Goal: Check status: Check status

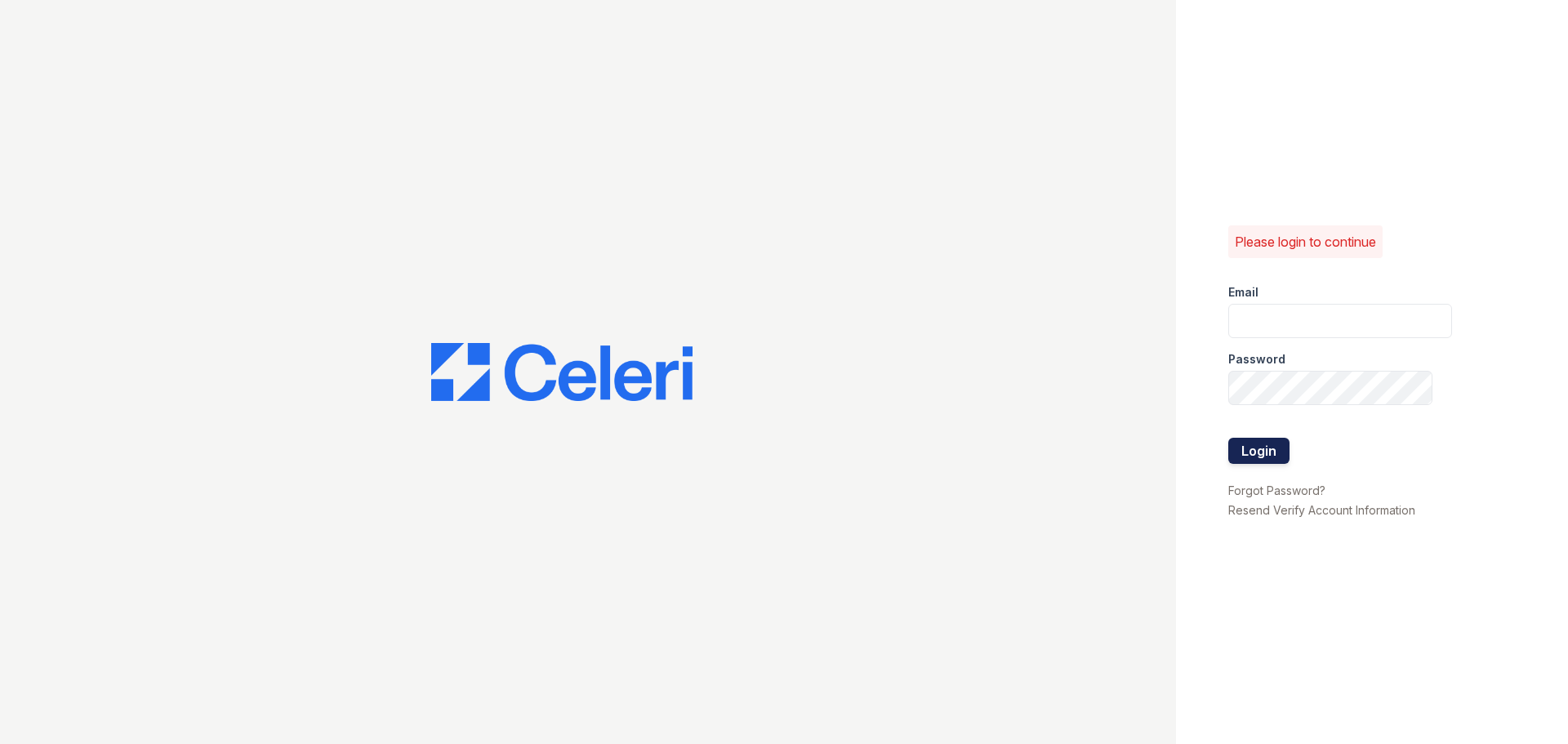
type input "ckeena@trinity-pm.com"
click at [1264, 450] on button "Login" at bounding box center [1259, 450] width 61 height 26
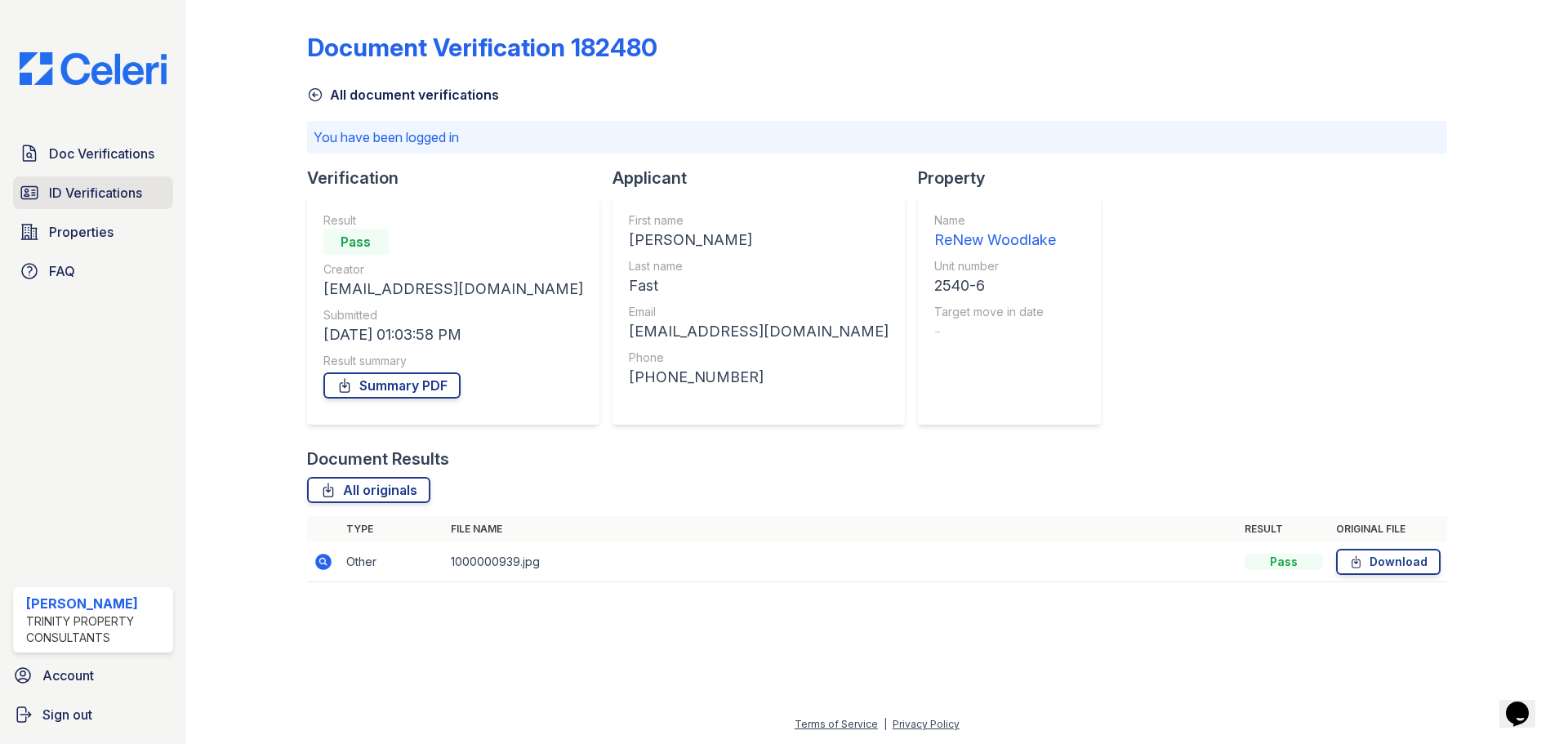
click at [130, 188] on span "ID Verifications" at bounding box center [95, 192] width 93 height 20
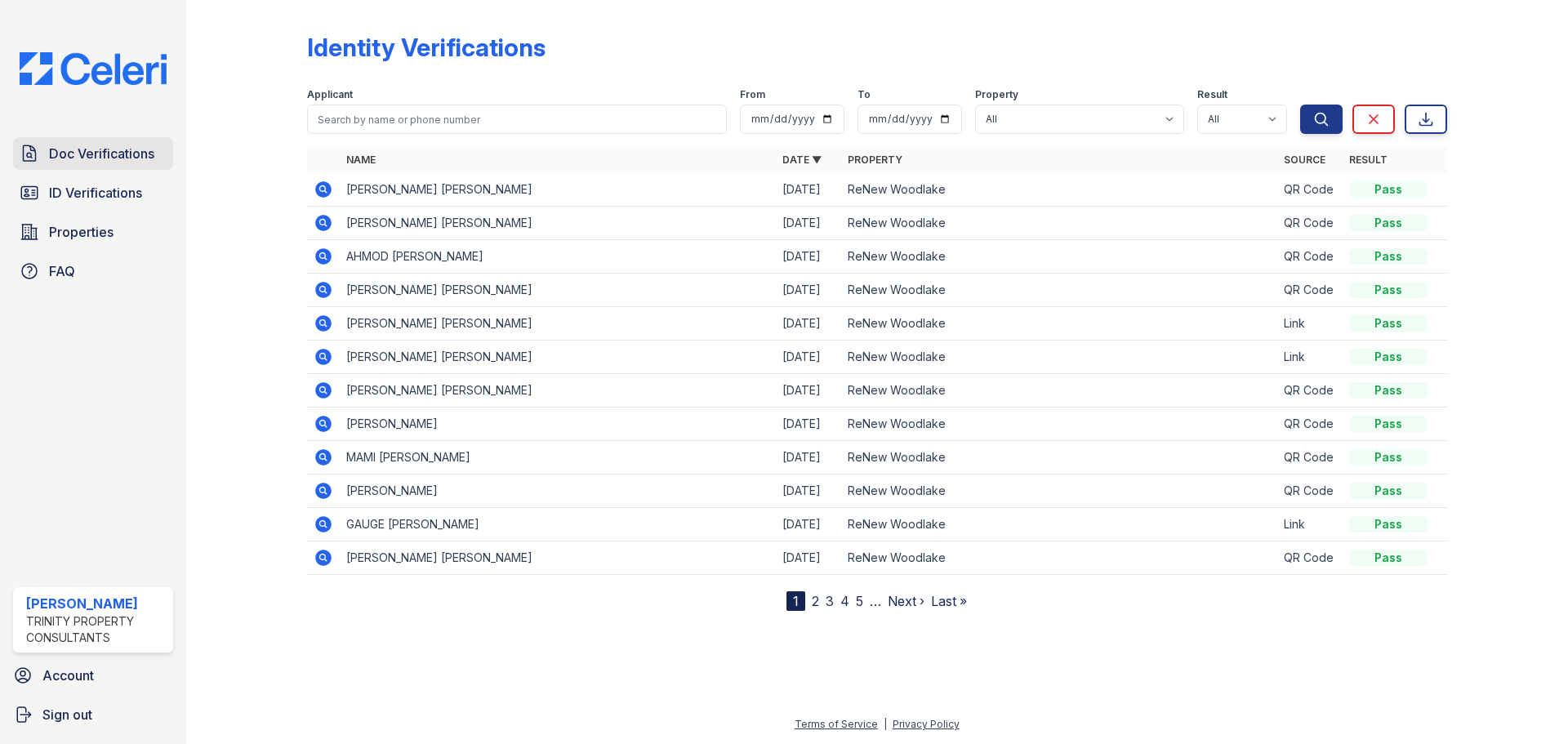
click at [148, 155] on span "Doc Verifications" at bounding box center [102, 153] width 105 height 20
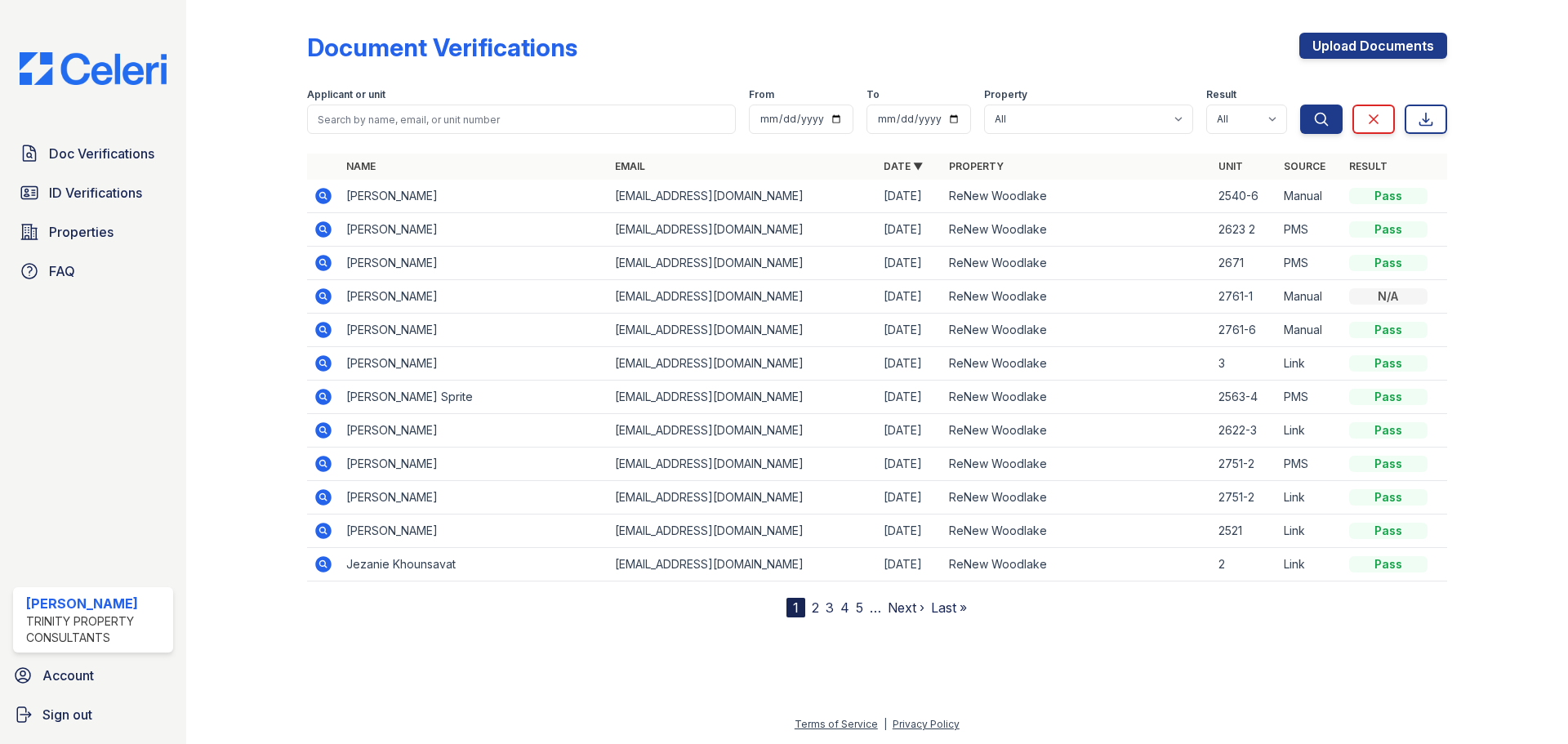
click at [318, 404] on icon at bounding box center [323, 397] width 20 height 20
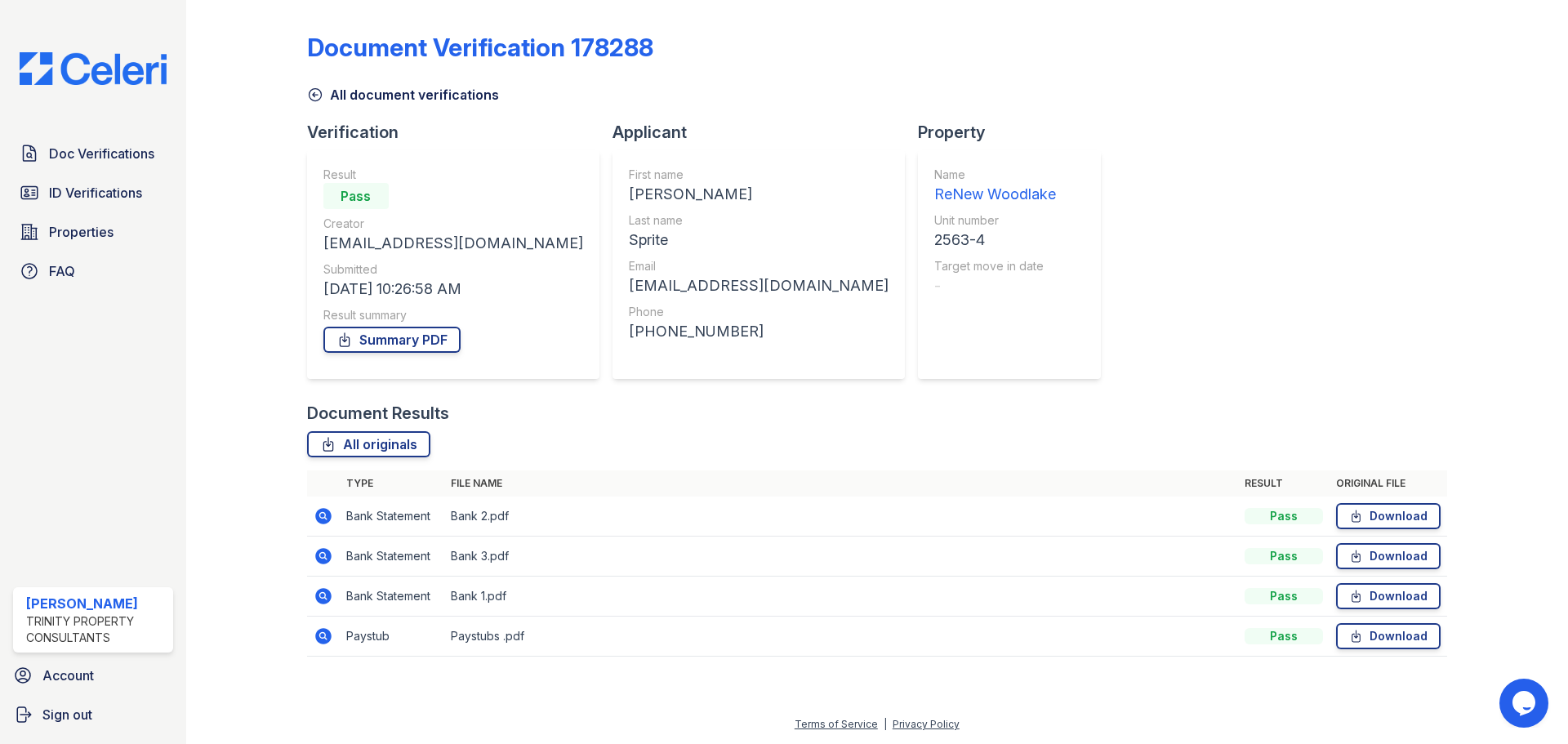
click at [328, 638] on icon at bounding box center [322, 636] width 16 height 16
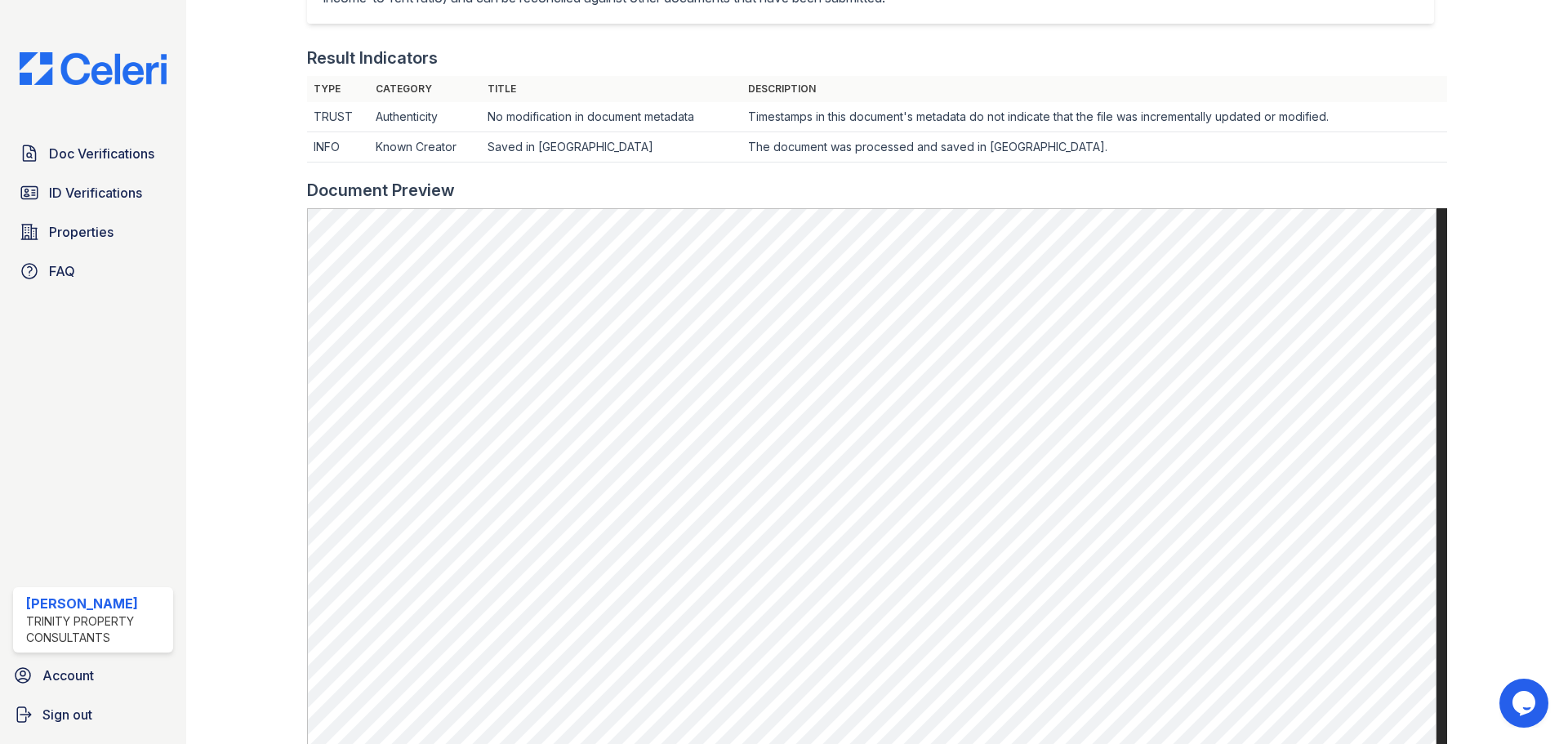
scroll to position [572, 0]
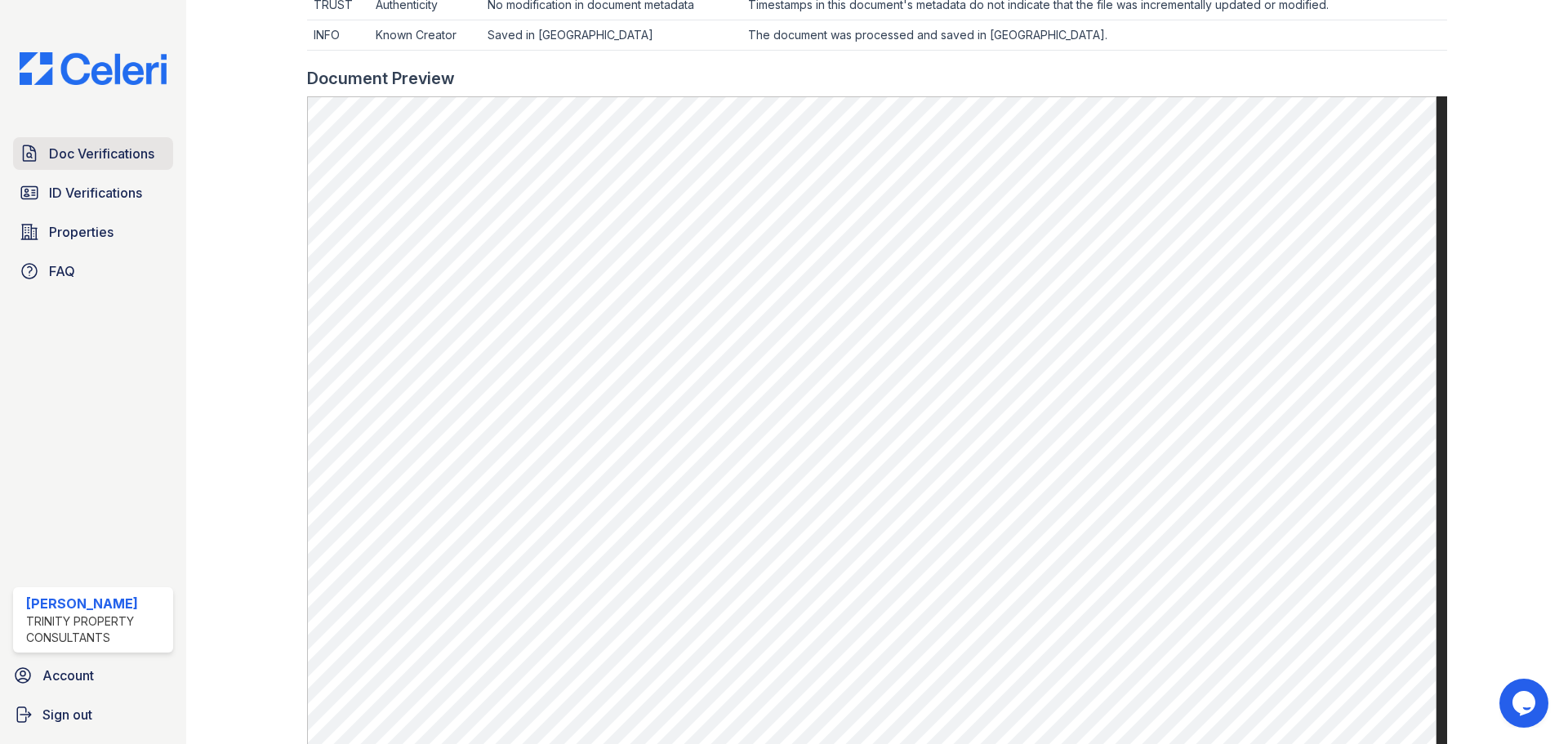
click at [123, 150] on span "Doc Verifications" at bounding box center [102, 153] width 105 height 20
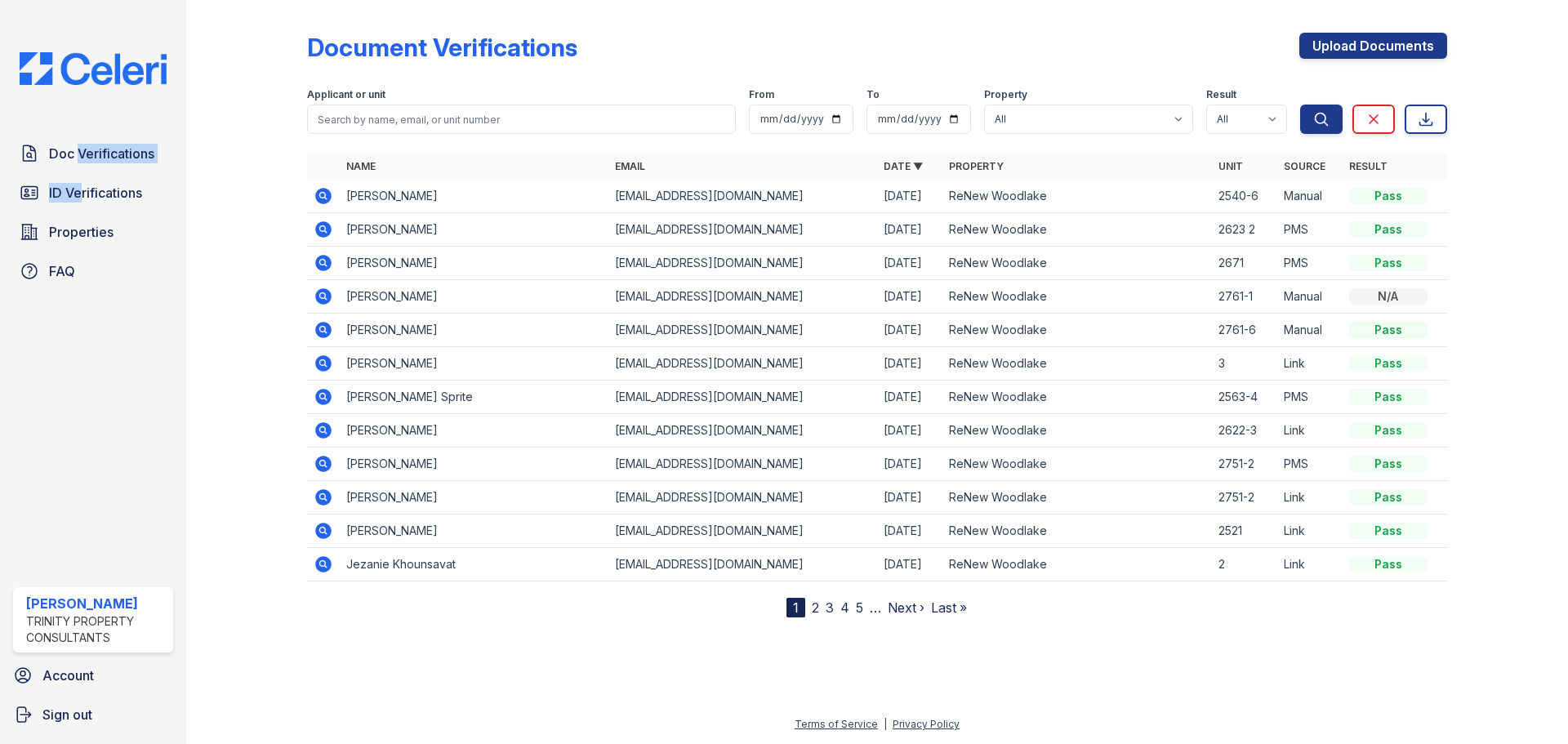
click at [73, 173] on div "Doc Verifications ID Verifications Properties FAQ" at bounding box center [93, 212] width 173 height 151
click at [75, 191] on span "ID Verifications" at bounding box center [95, 192] width 93 height 20
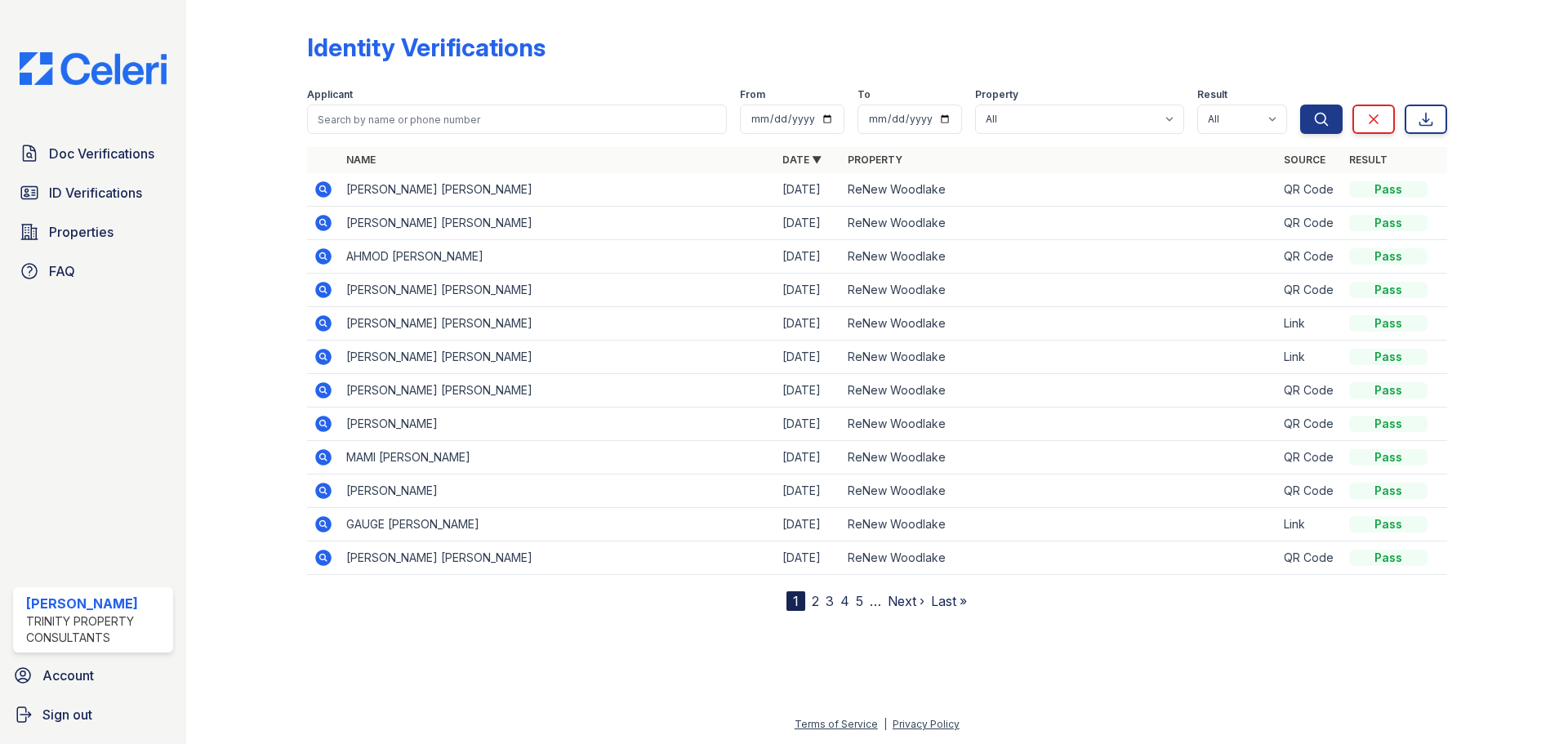
click at [256, 187] on div at bounding box center [259, 309] width 94 height 604
click at [39, 185] on link "ID Verifications" at bounding box center [93, 192] width 160 height 32
click at [103, 203] on span "ID Verifications" at bounding box center [95, 192] width 93 height 20
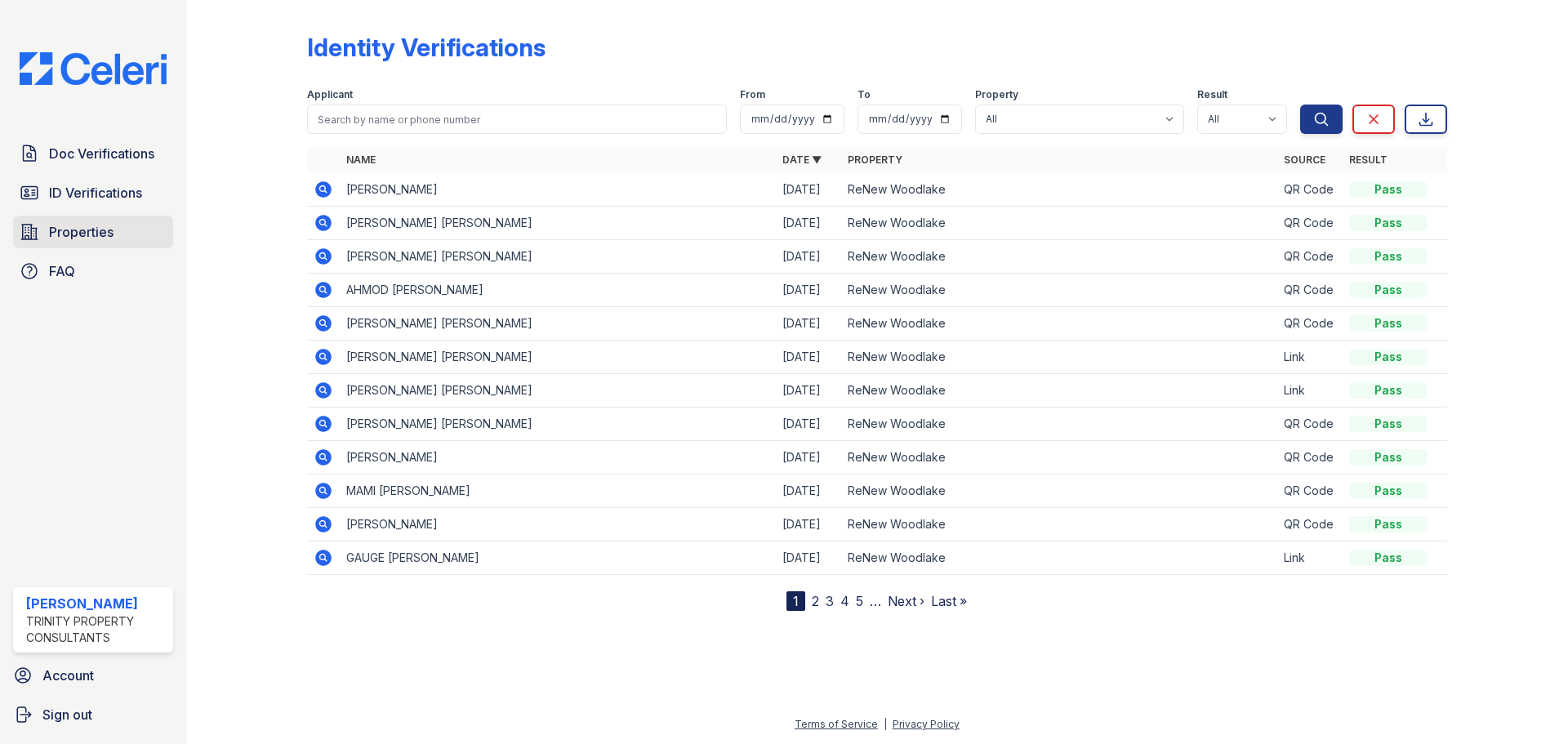
drag, startPoint x: 111, startPoint y: 234, endPoint x: 157, endPoint y: 225, distance: 46.9
click at [111, 234] on span "Properties" at bounding box center [82, 232] width 65 height 20
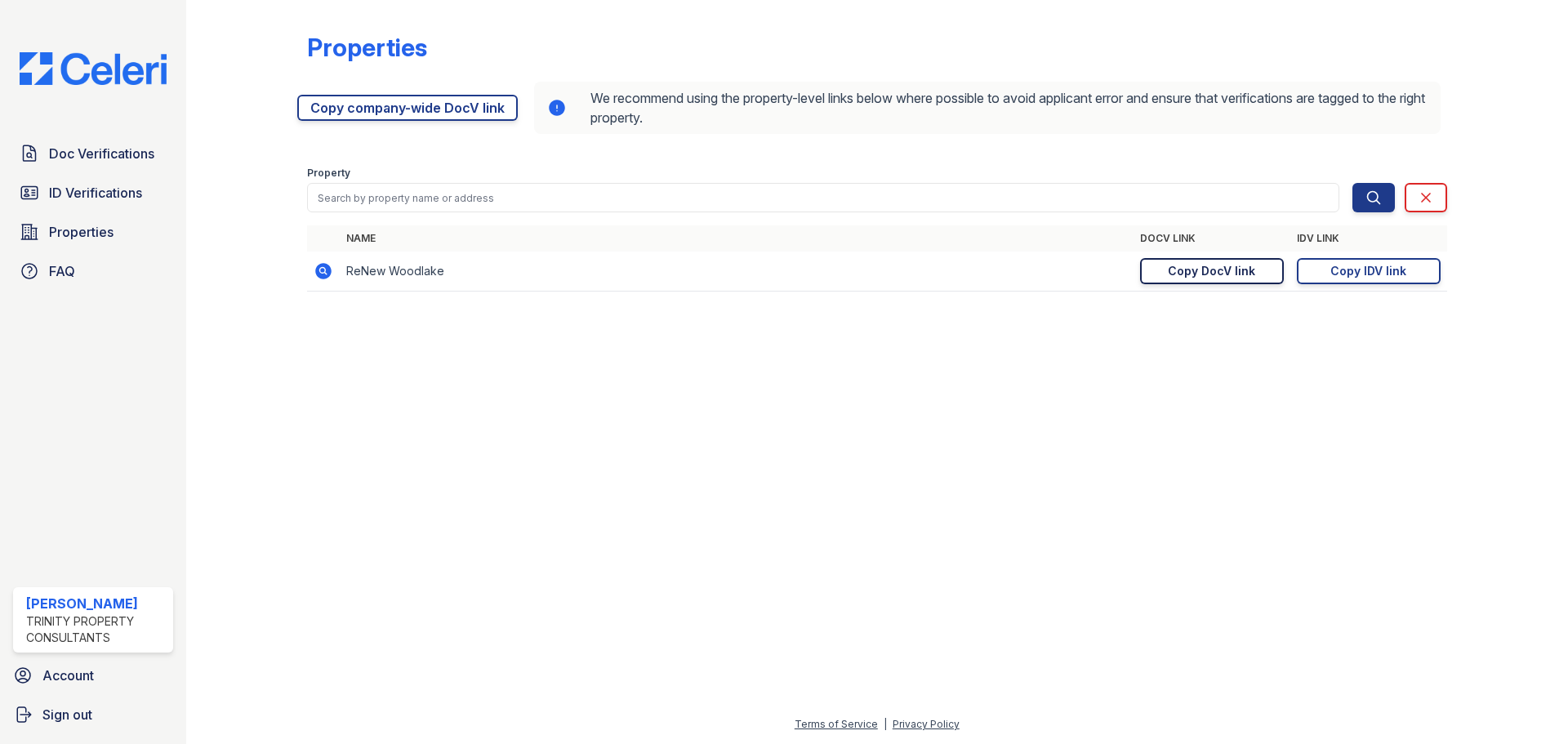
click at [1265, 274] on link "Copy DocV link Copy link" at bounding box center [1212, 271] width 144 height 26
click at [57, 132] on div "Doc Verifications ID Verifications Properties FAQ Christina Keena Trinity Prope…" at bounding box center [93, 372] width 186 height 744
click at [101, 146] on span "Doc Verifications" at bounding box center [102, 153] width 105 height 20
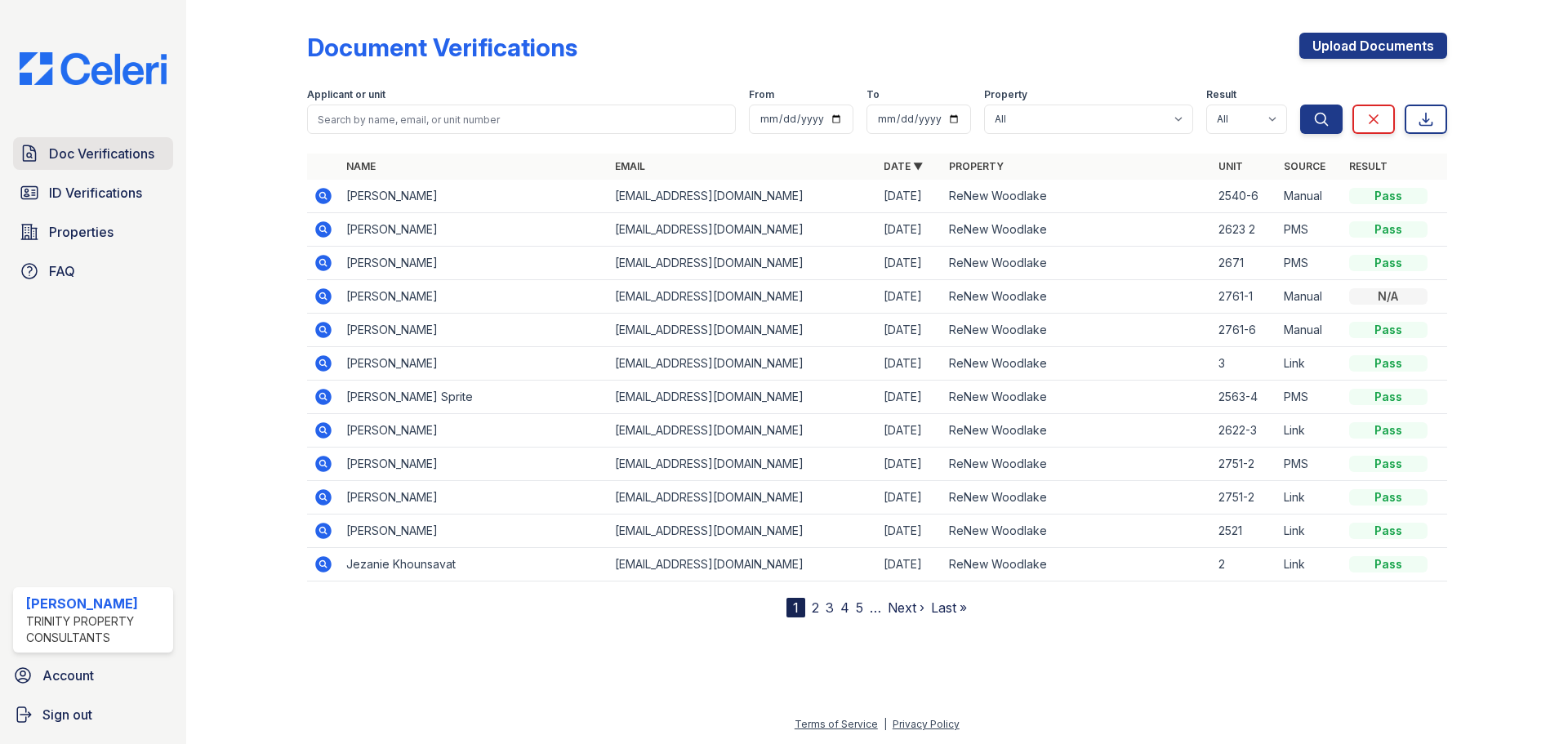
click at [134, 155] on span "Doc Verifications" at bounding box center [102, 153] width 105 height 20
click at [322, 264] on icon at bounding box center [322, 261] width 4 height 4
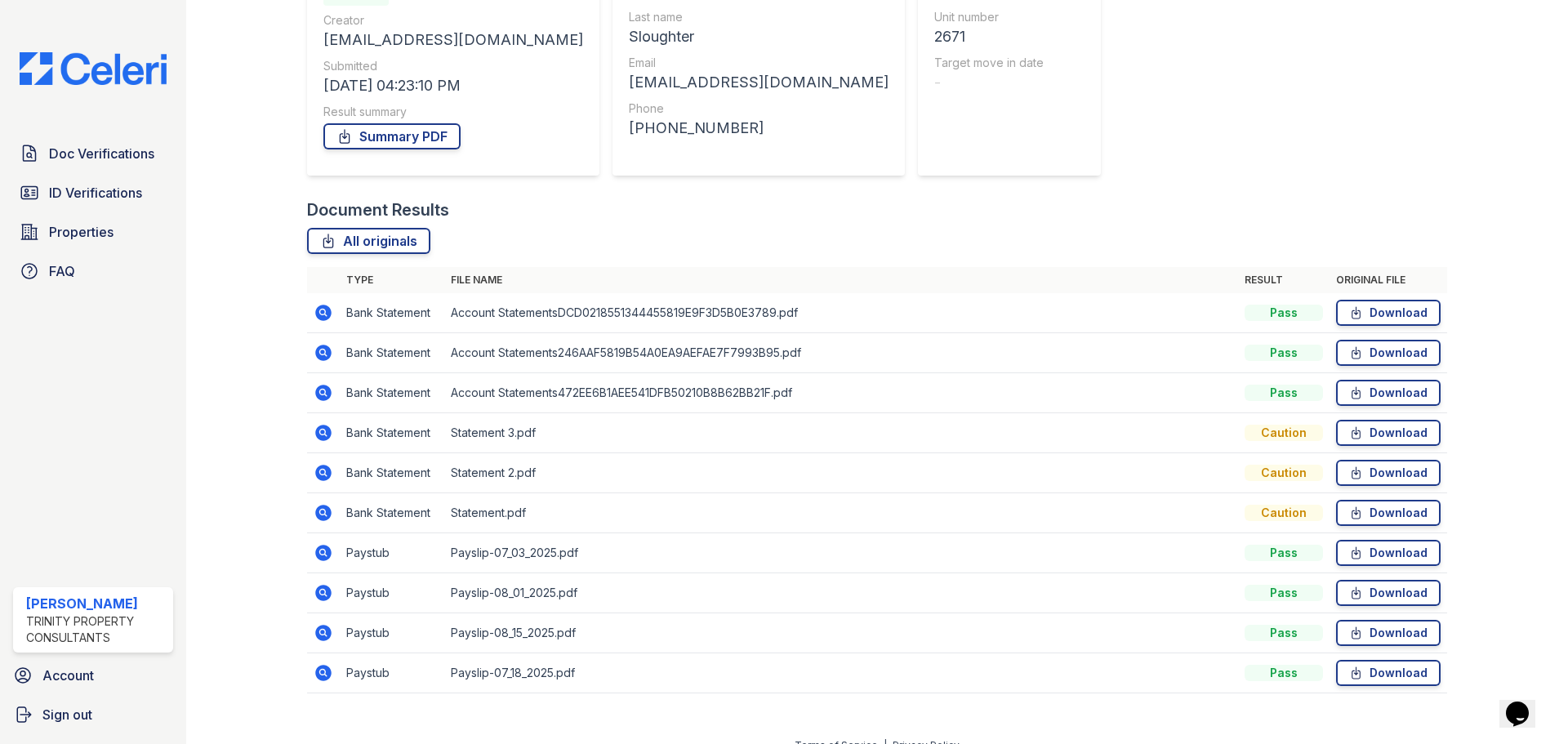
scroll to position [225, 0]
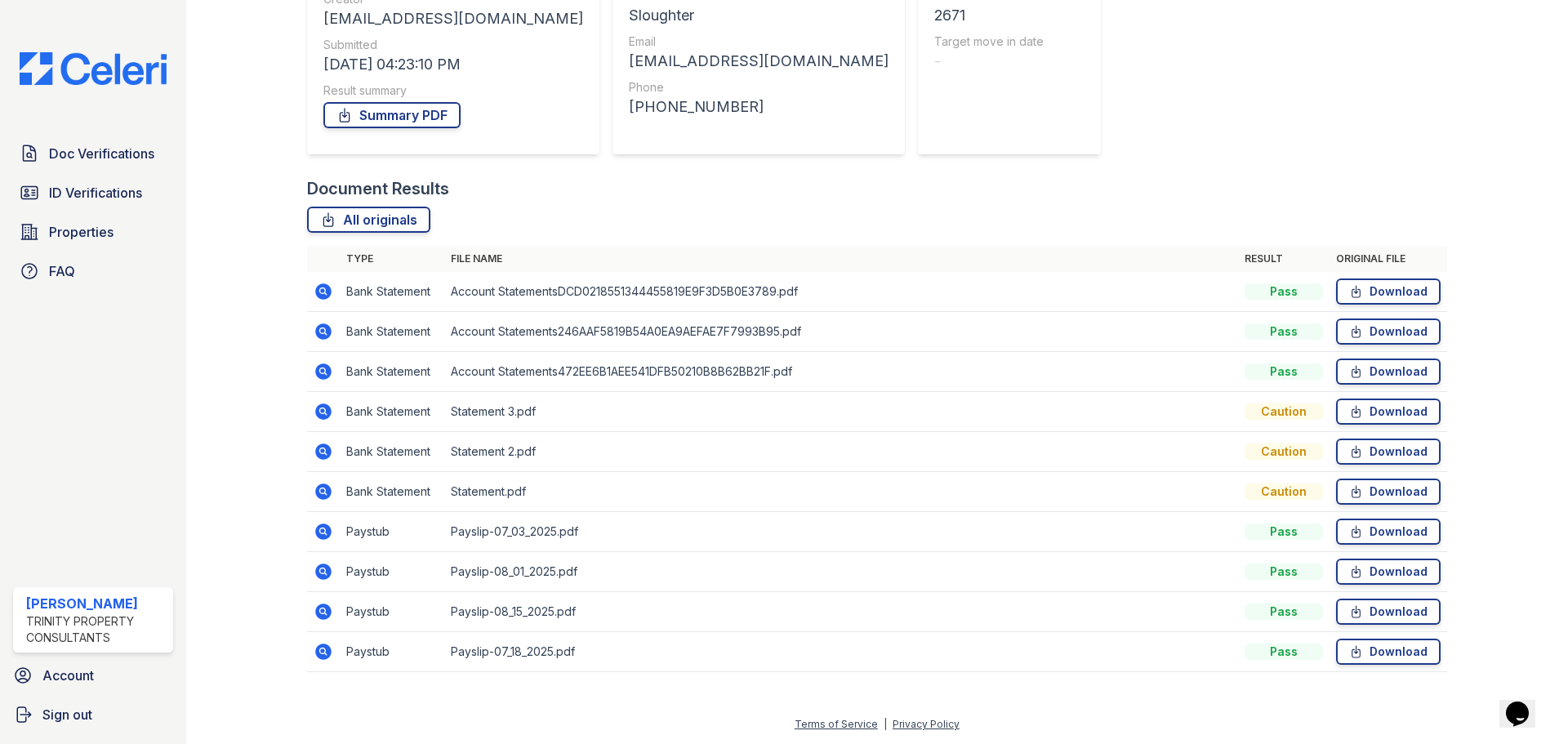
click at [326, 610] on icon at bounding box center [322, 611] width 16 height 16
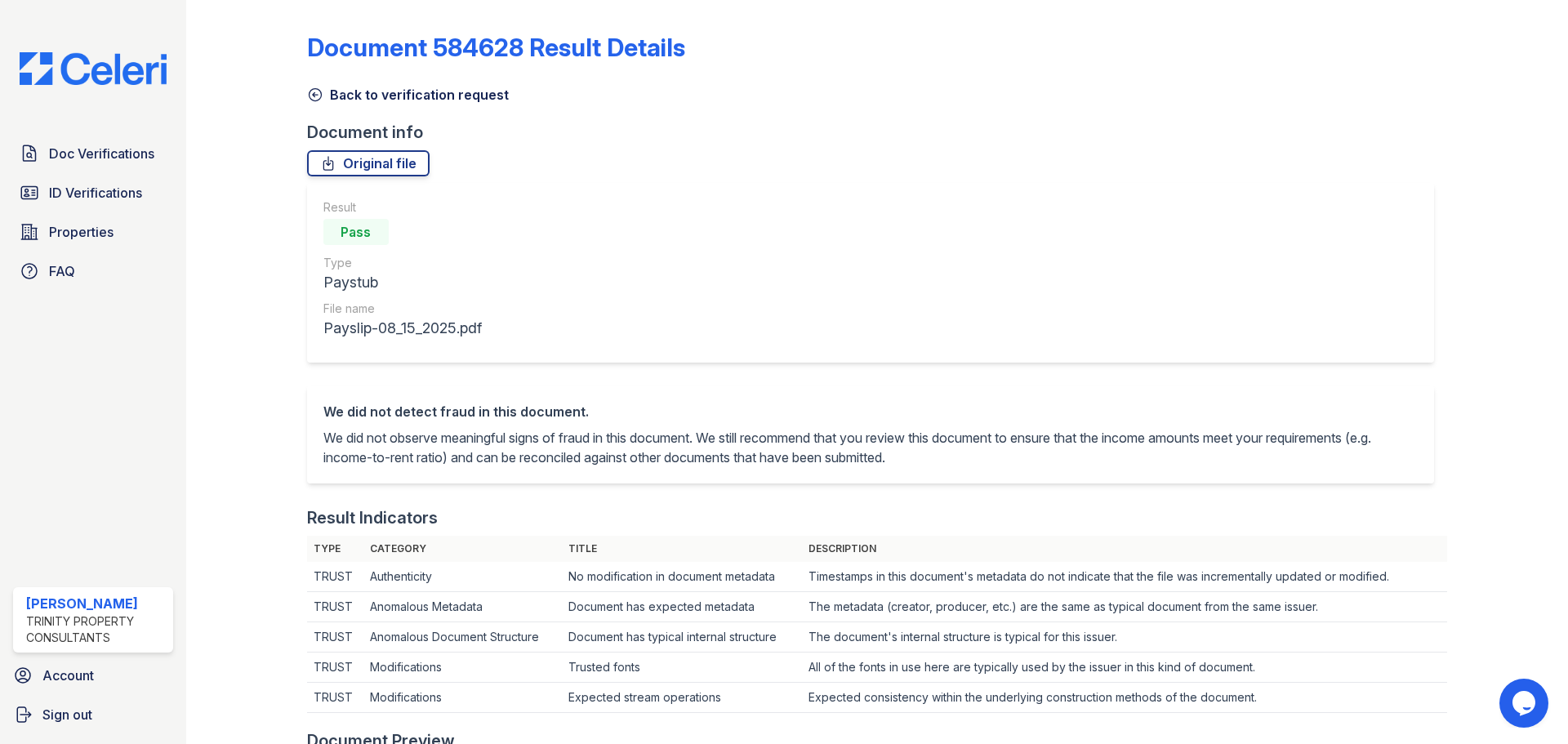
click at [323, 86] on link "Back to verification request" at bounding box center [408, 94] width 202 height 20
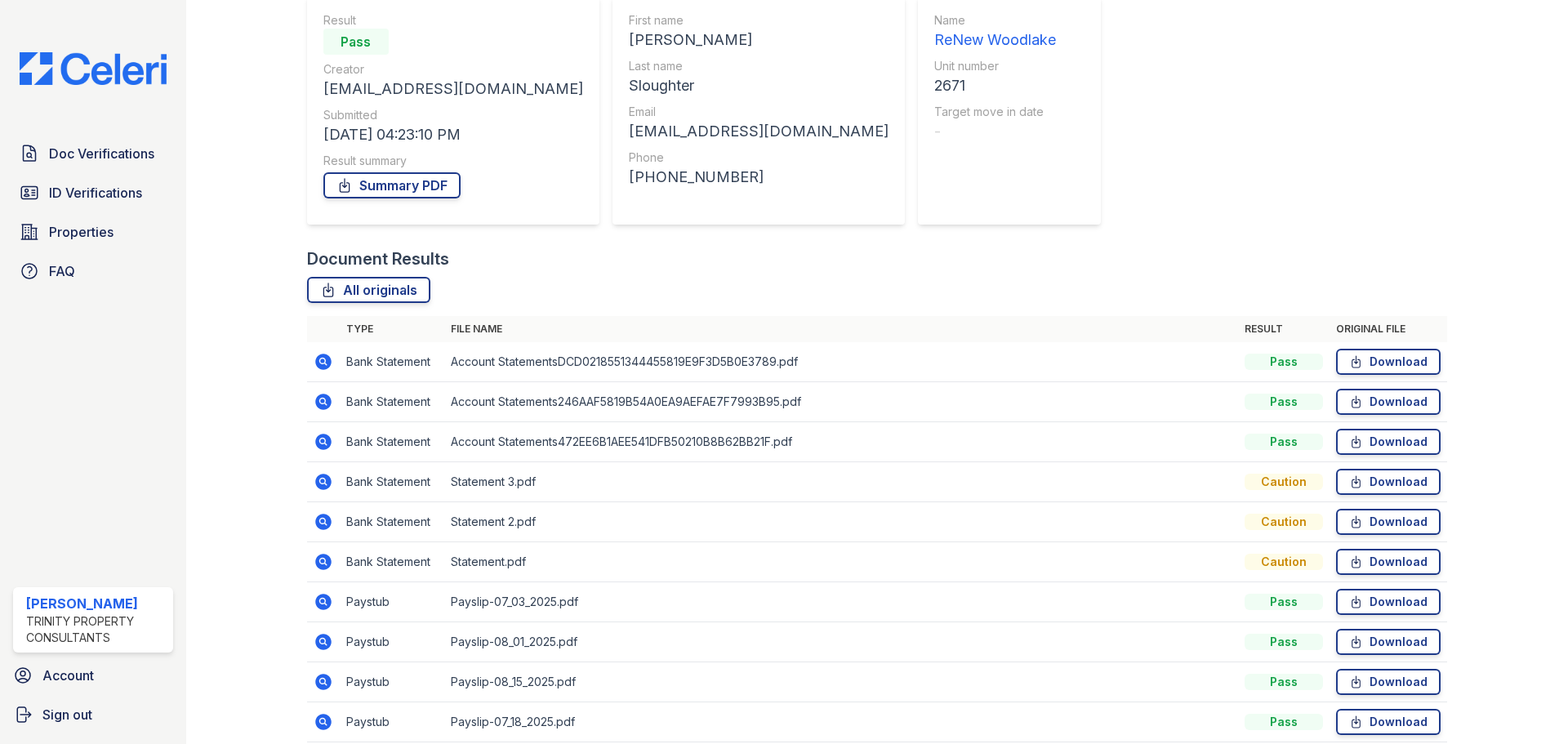
scroll to position [225, 0]
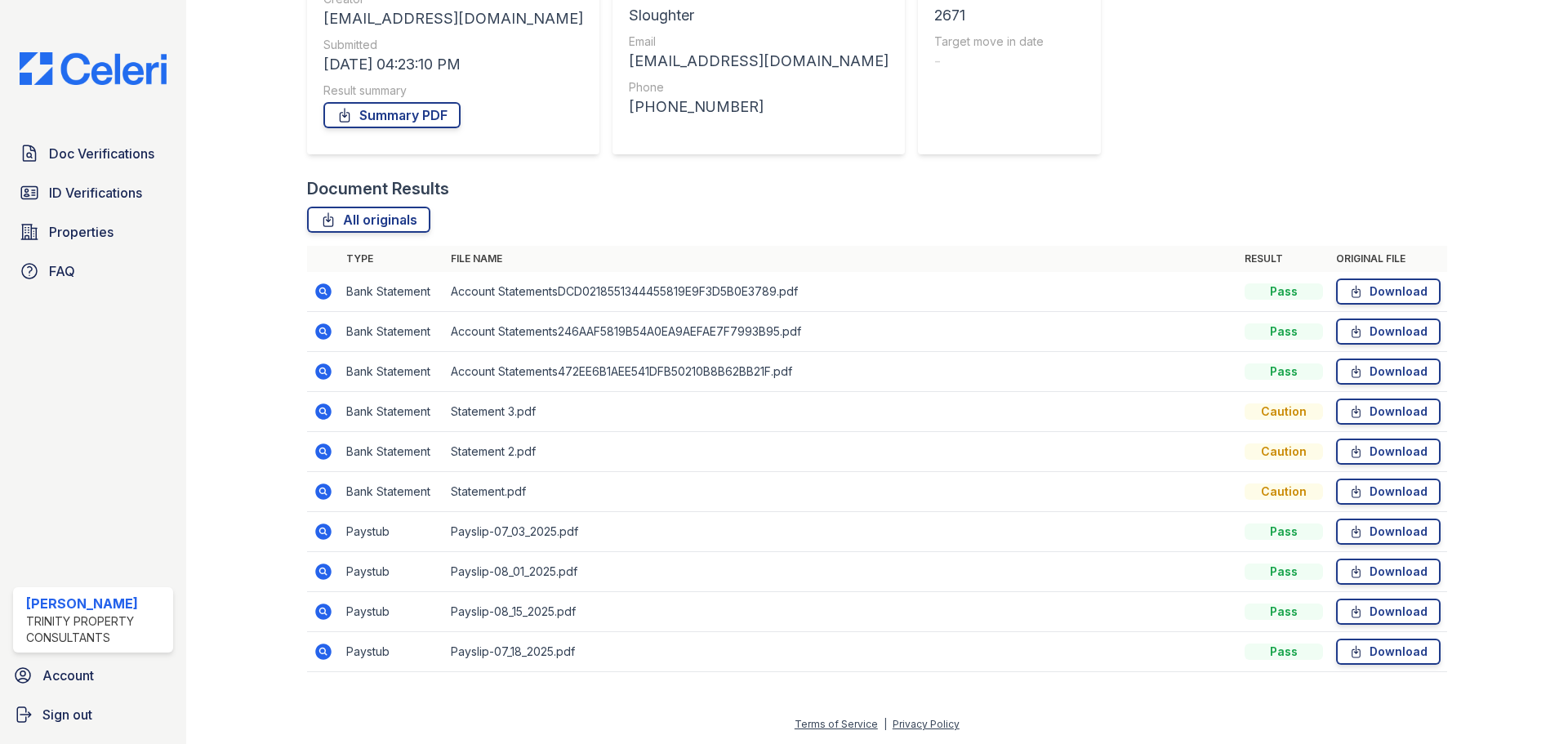
click at [320, 568] on icon at bounding box center [322, 571] width 16 height 16
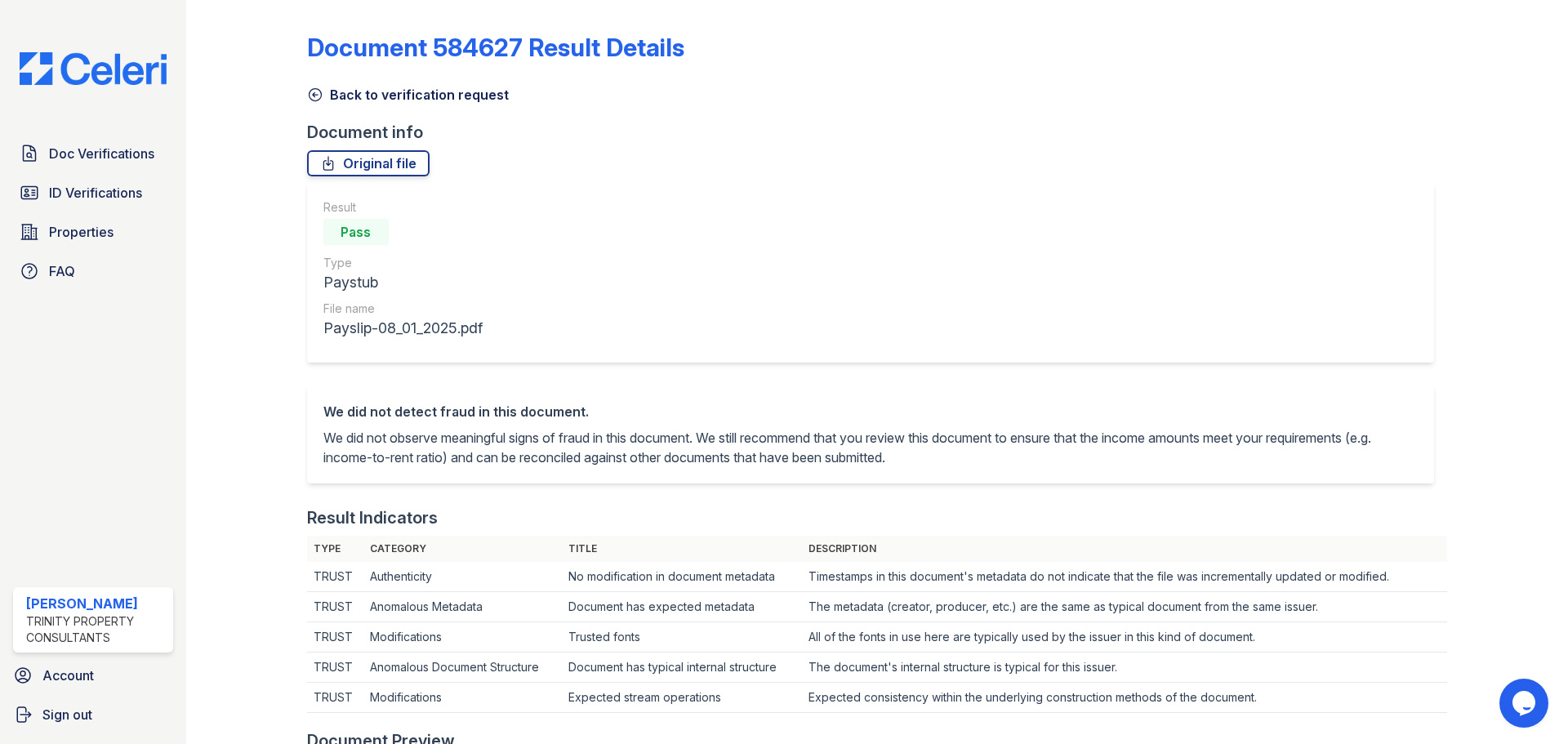
click at [335, 91] on link "Back to verification request" at bounding box center [408, 94] width 202 height 20
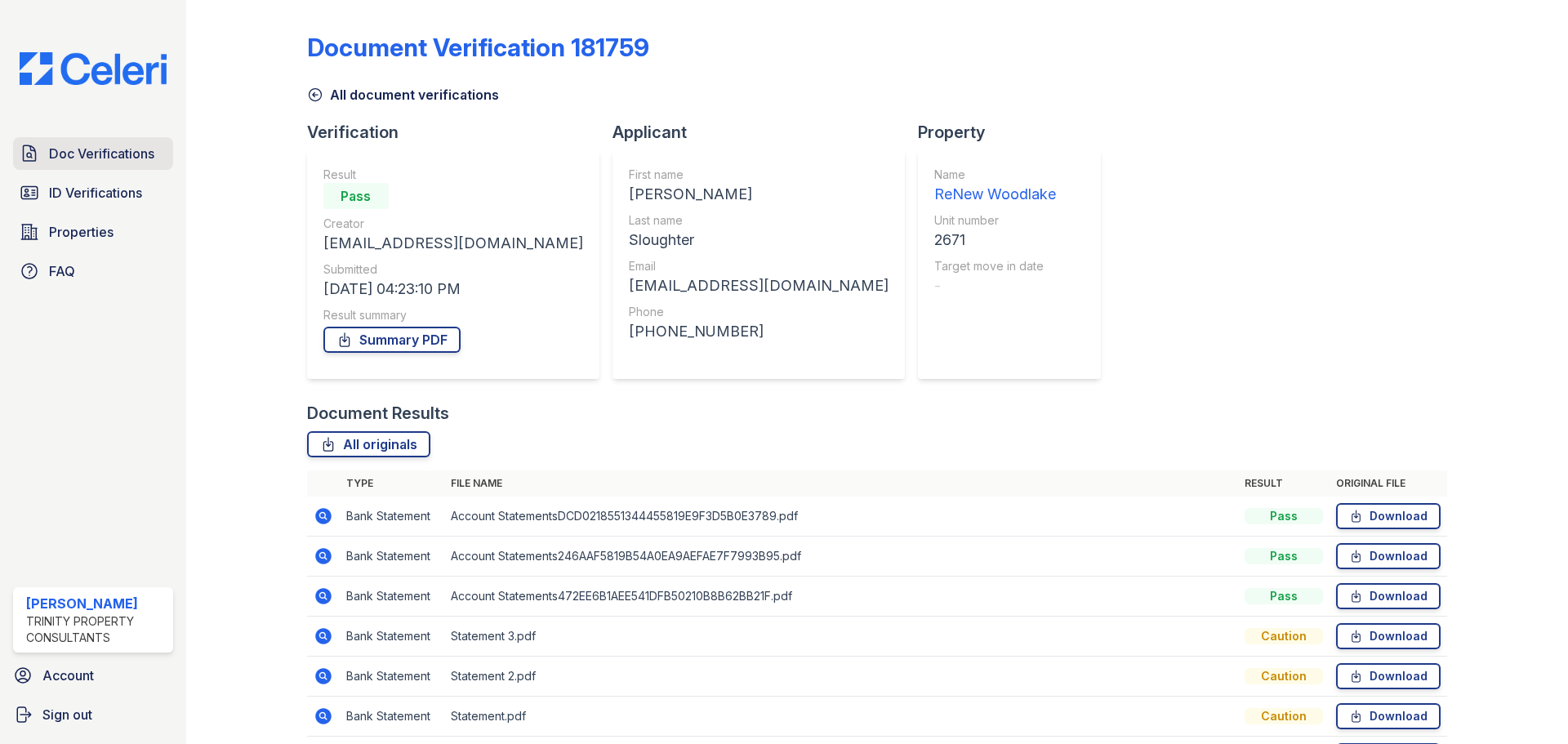
click at [83, 152] on span "Doc Verifications" at bounding box center [102, 153] width 105 height 20
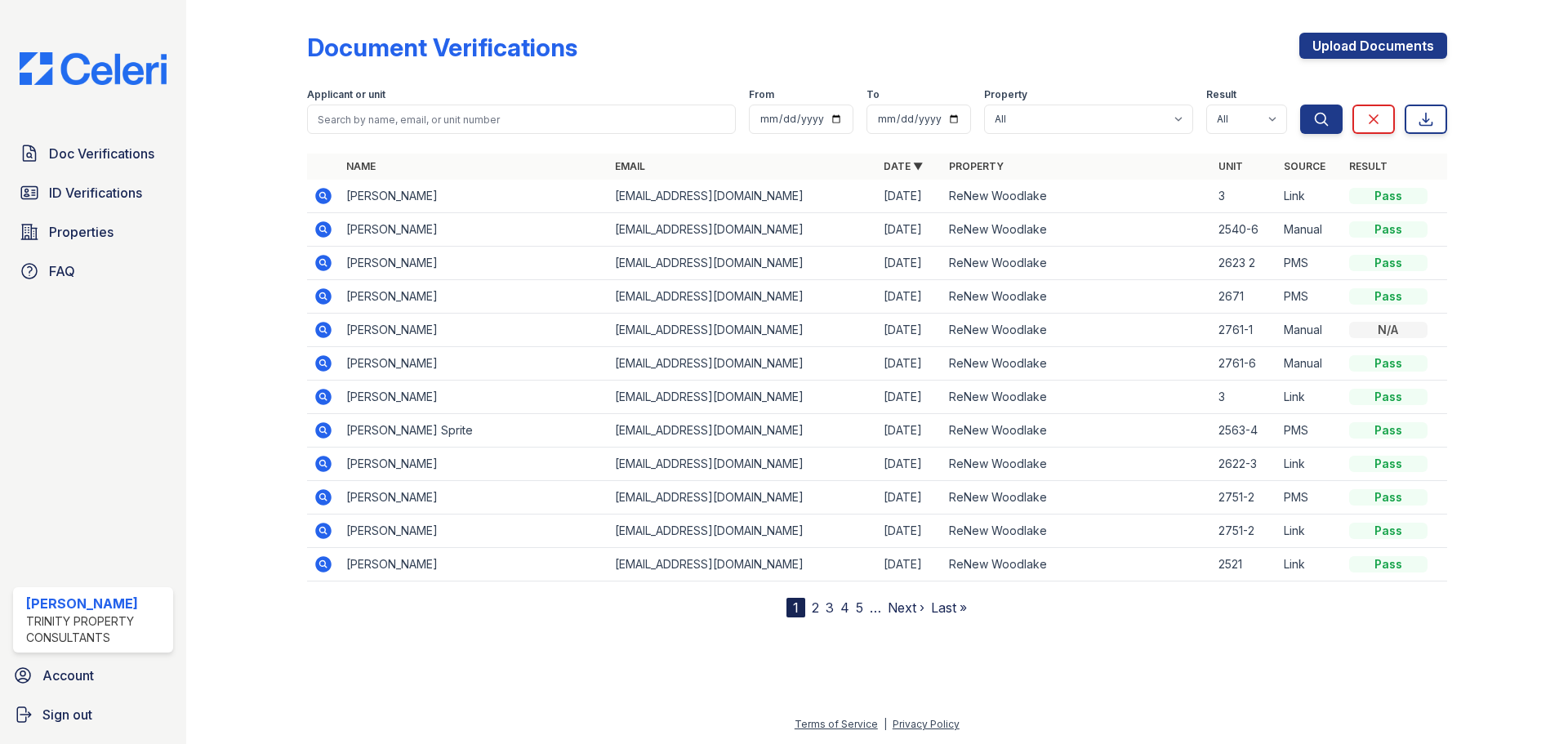
click at [324, 256] on icon at bounding box center [322, 262] width 16 height 16
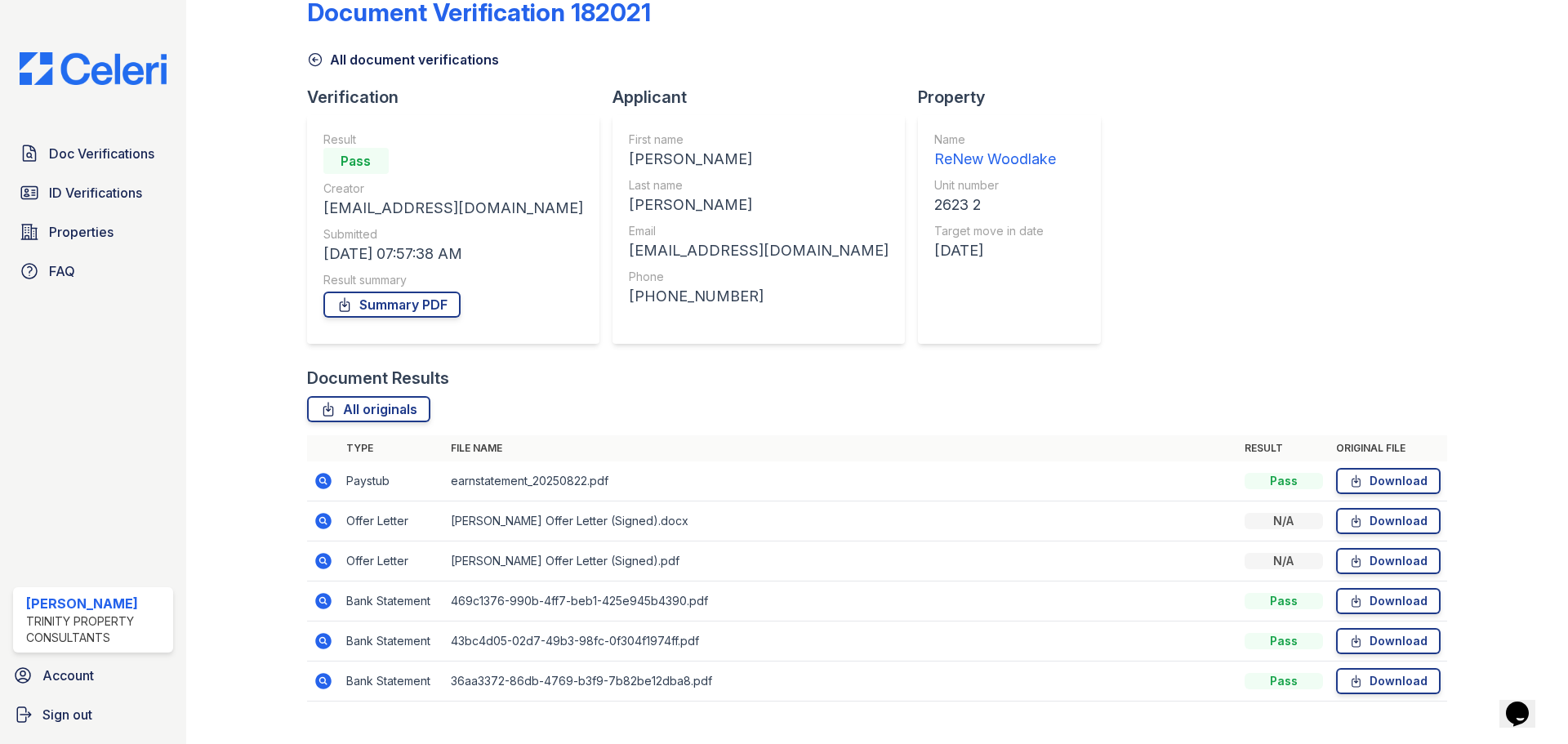
scroll to position [65, 0]
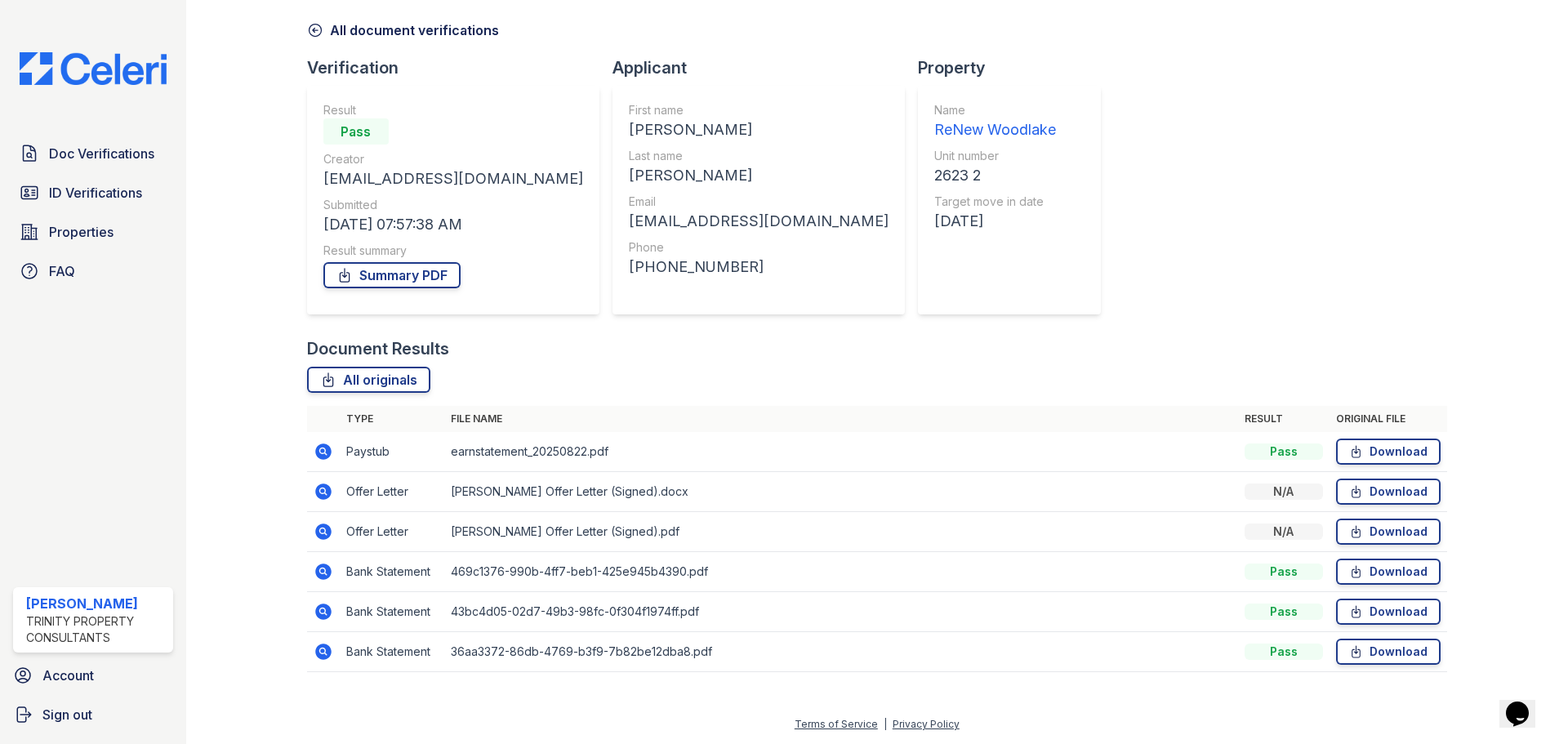
click at [310, 452] on td at bounding box center [323, 452] width 32 height 40
click at [322, 450] on icon at bounding box center [322, 450] width 4 height 4
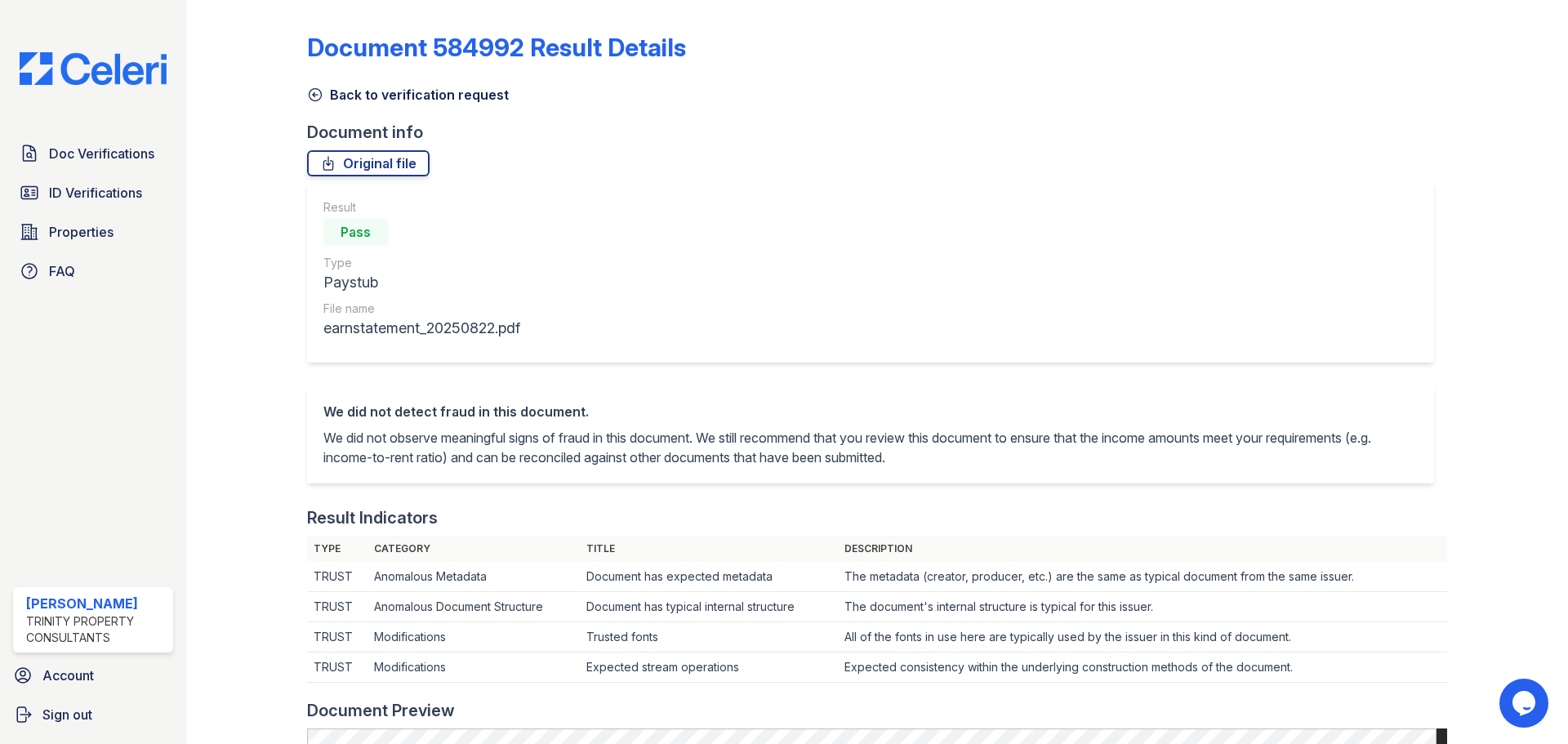
click at [311, 102] on icon at bounding box center [315, 94] width 16 height 16
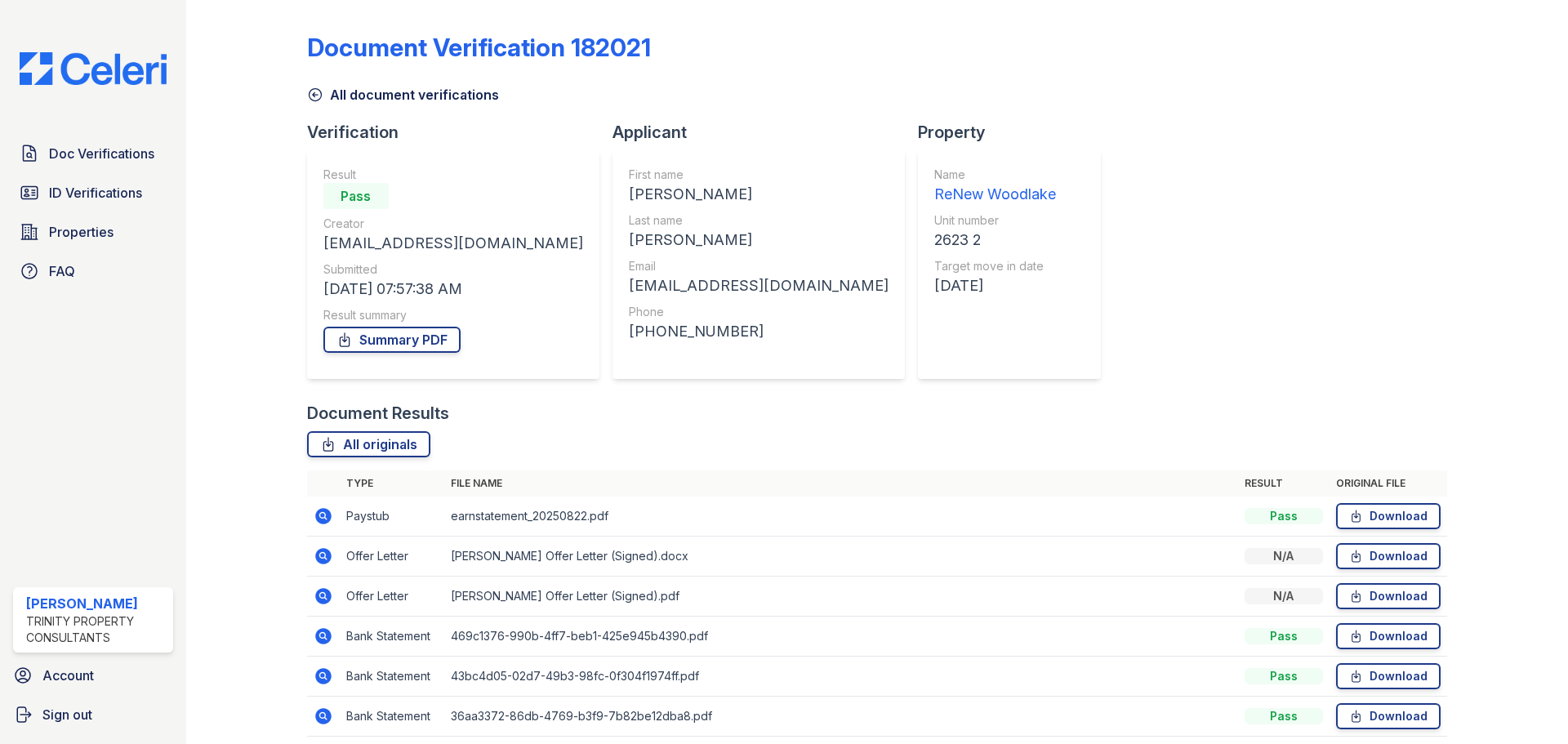
scroll to position [65, 0]
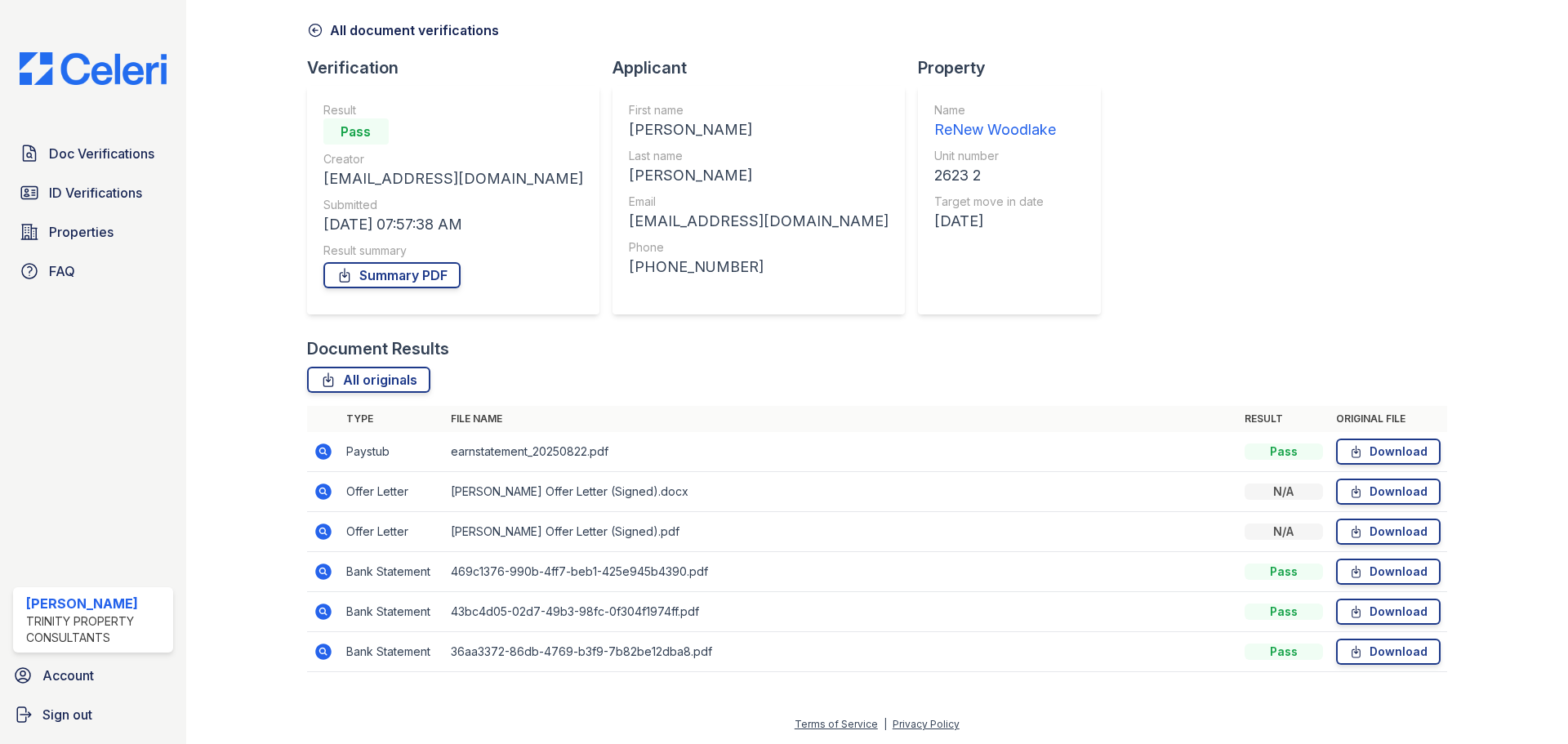
click at [321, 533] on icon at bounding box center [322, 530] width 4 height 4
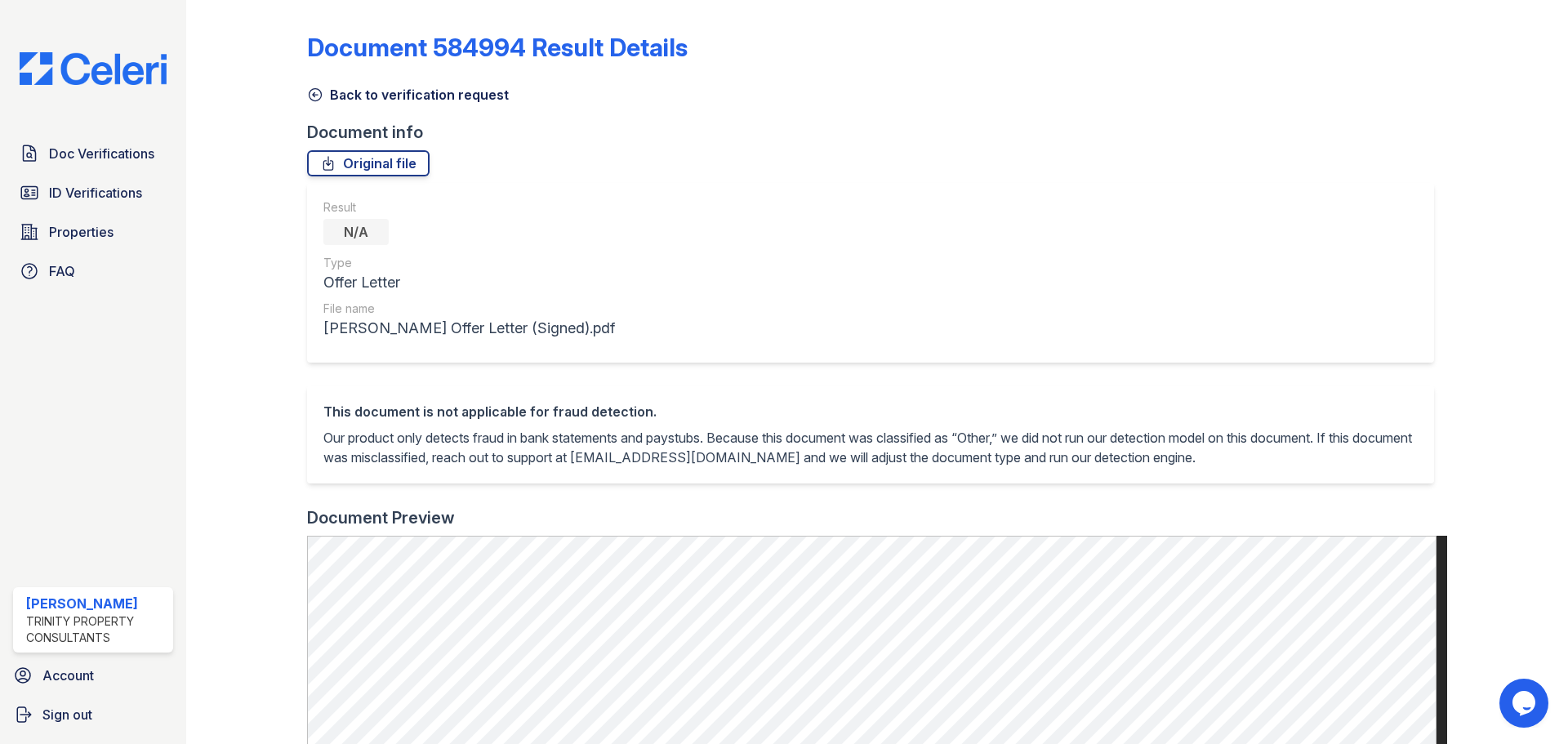
click at [315, 95] on icon at bounding box center [315, 94] width 16 height 16
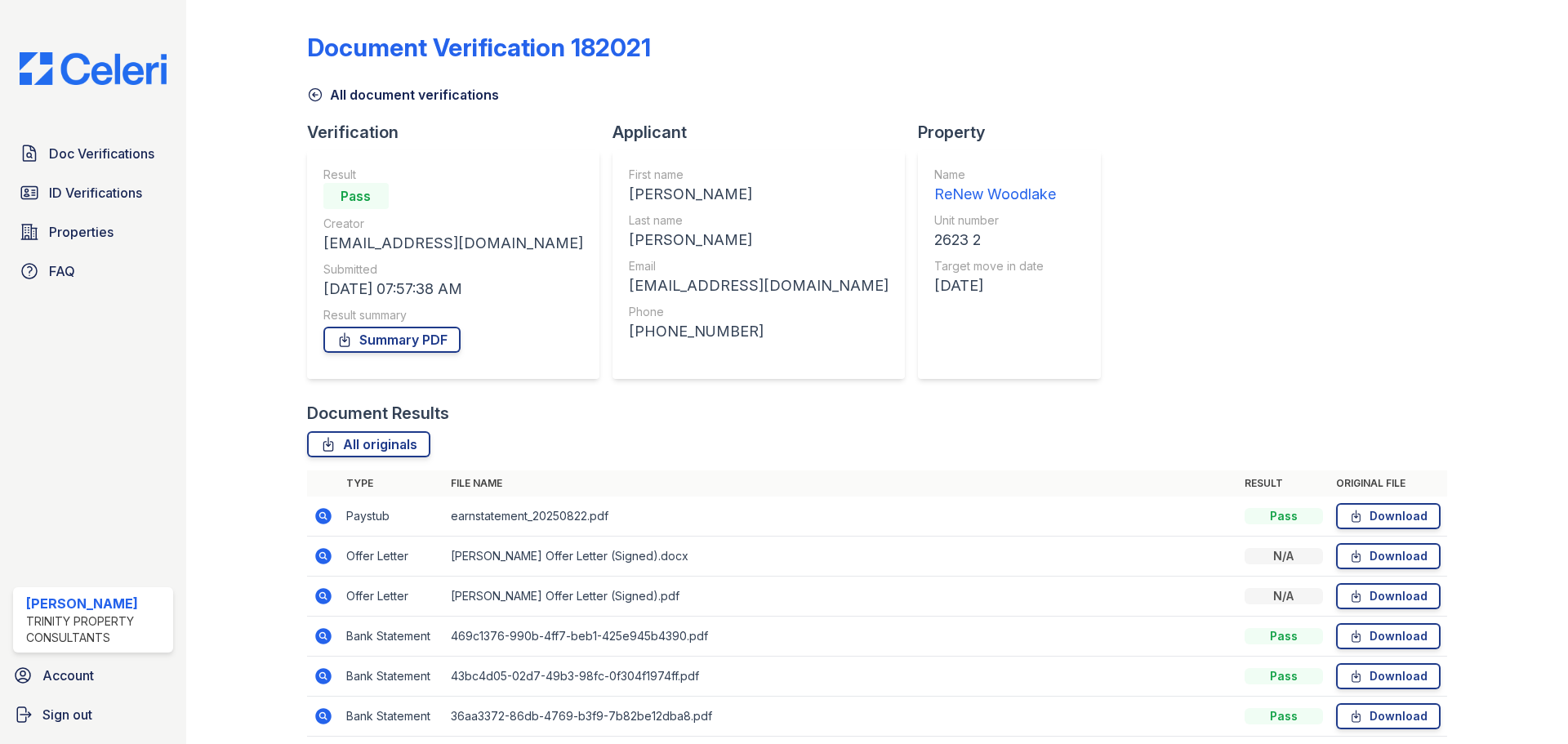
scroll to position [65, 0]
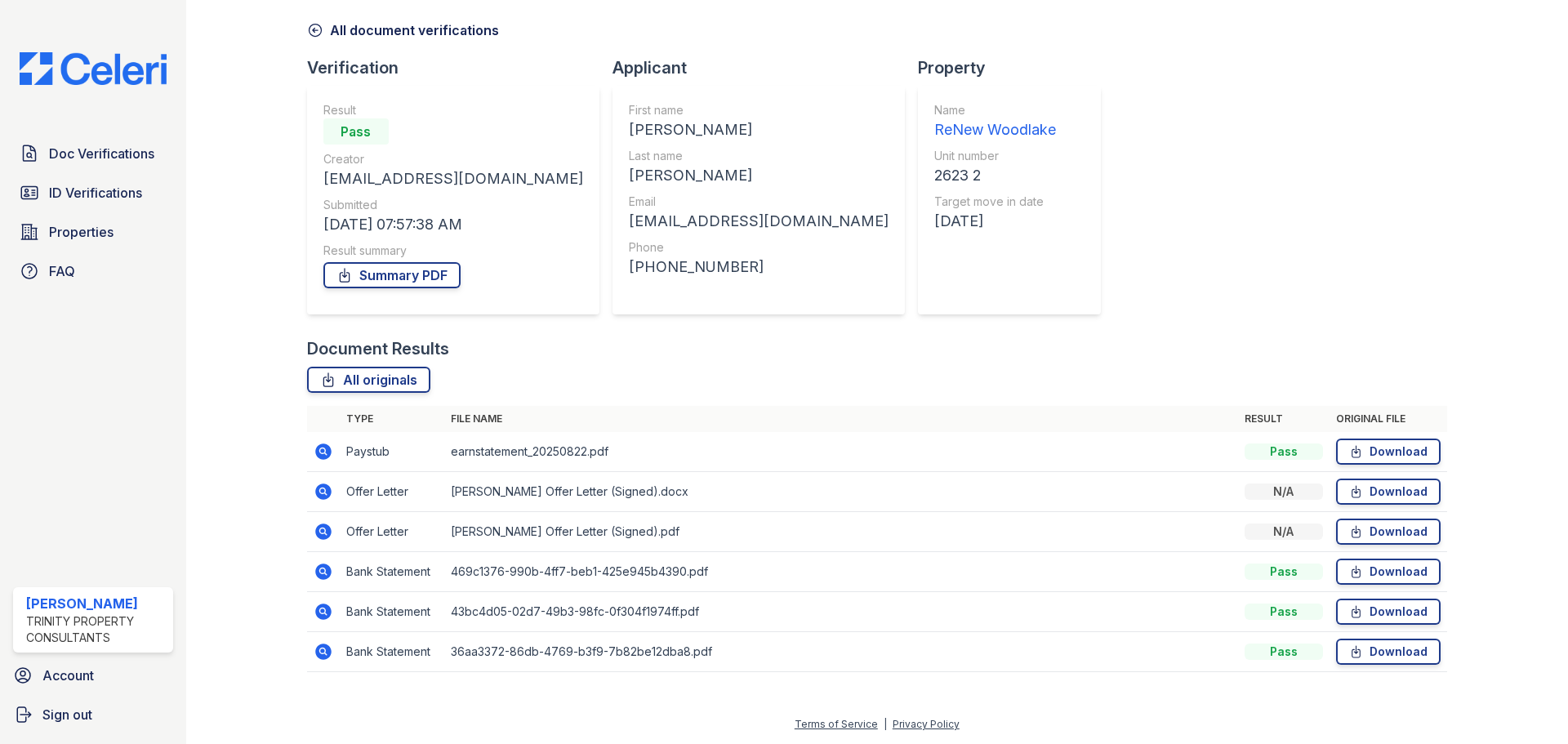
click at [322, 461] on td at bounding box center [323, 452] width 32 height 40
click at [317, 454] on icon at bounding box center [322, 451] width 16 height 16
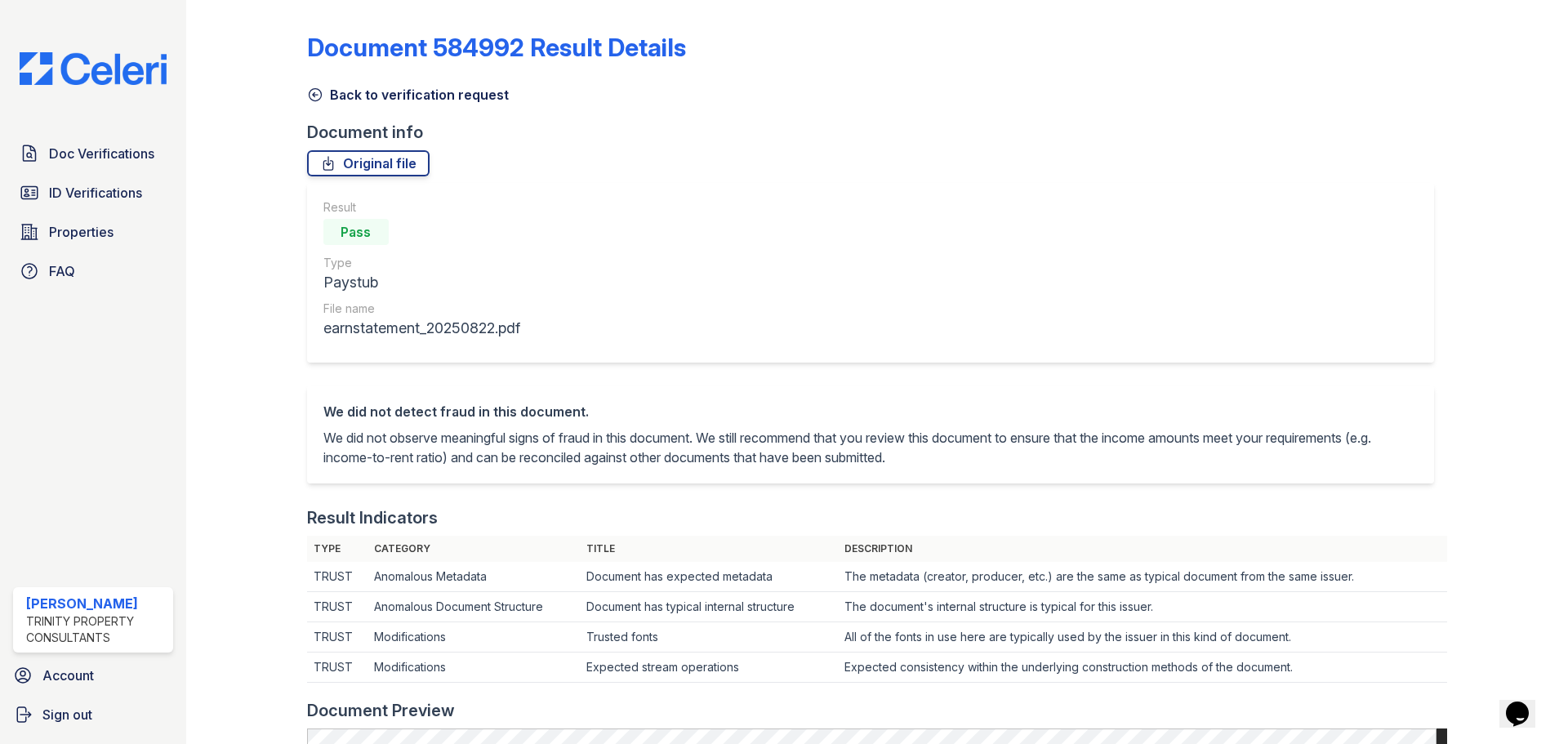
click at [321, 98] on icon at bounding box center [315, 94] width 16 height 16
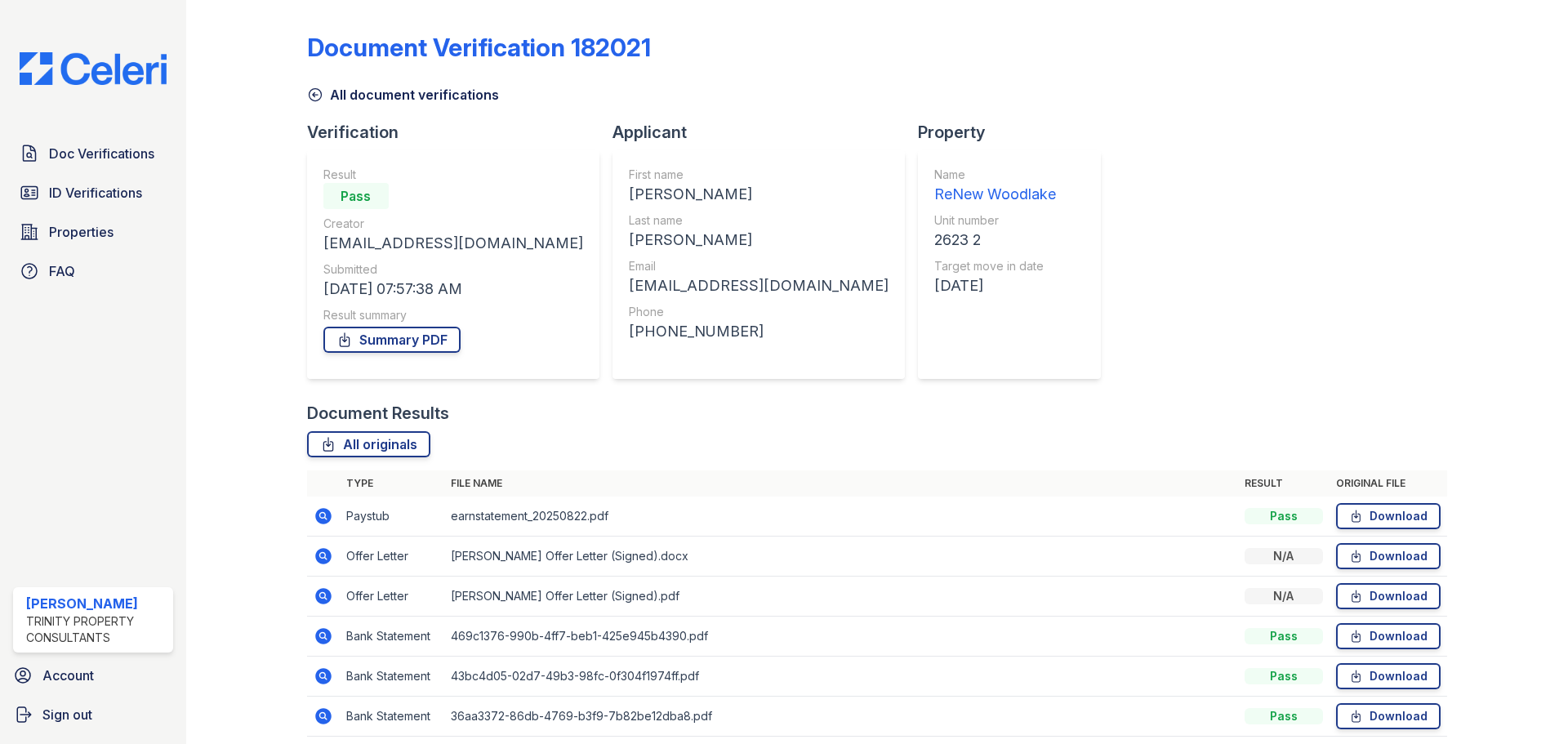
click at [316, 568] on td at bounding box center [323, 557] width 32 height 40
click at [328, 604] on icon at bounding box center [323, 596] width 20 height 20
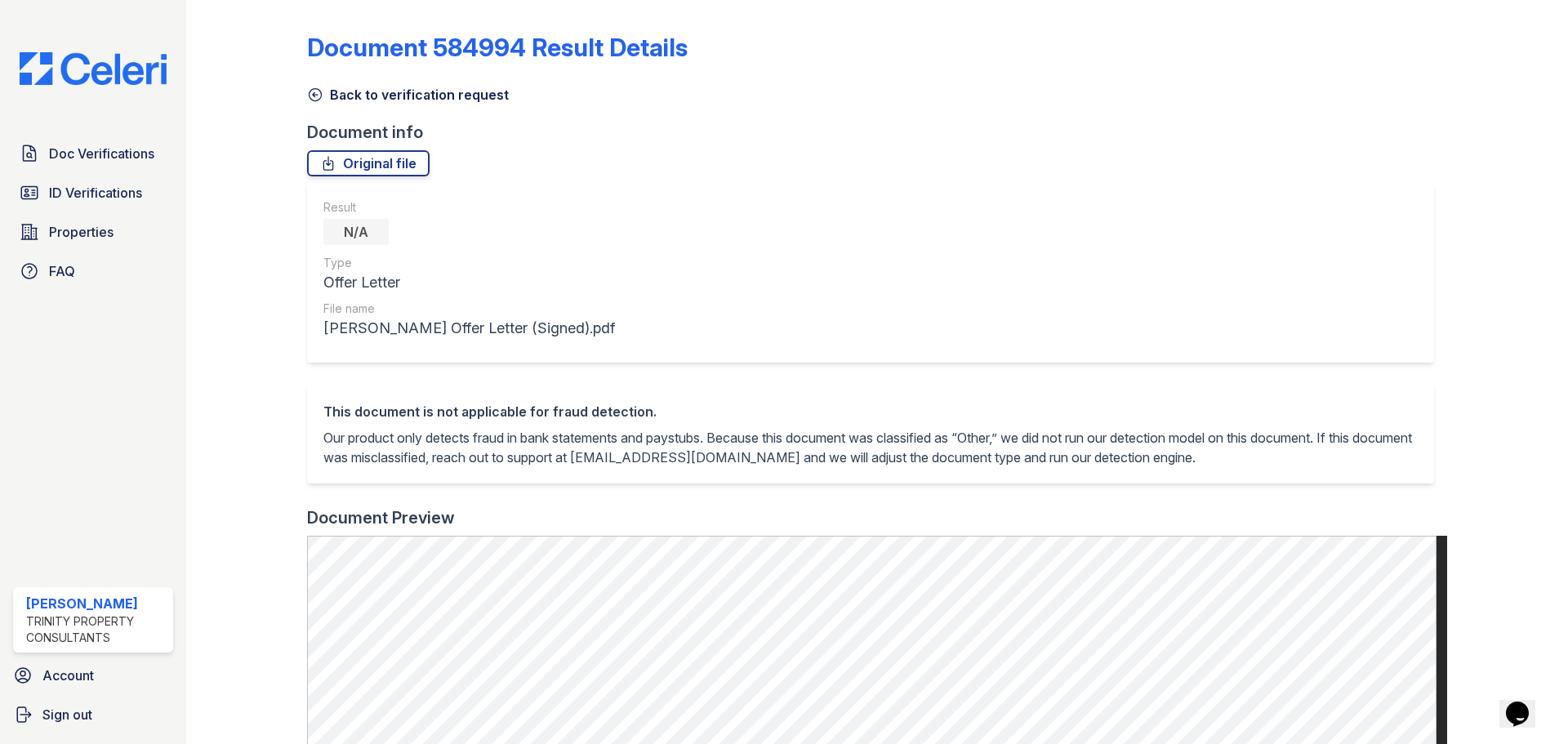
click at [325, 100] on link "Back to verification request" at bounding box center [408, 94] width 202 height 20
